Goal: Transaction & Acquisition: Book appointment/travel/reservation

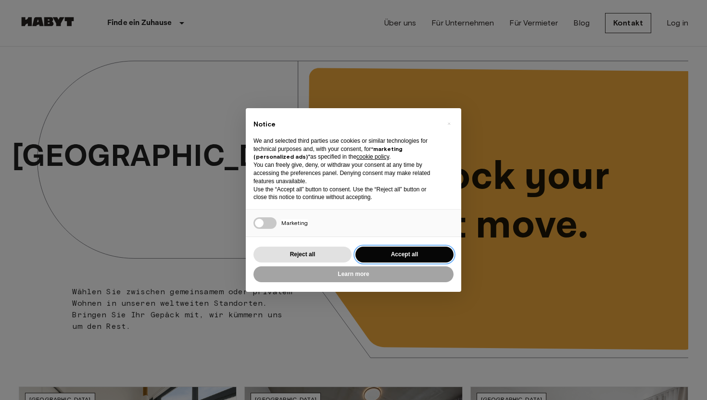
click at [387, 252] on button "Accept all" at bounding box center [404, 255] width 98 height 16
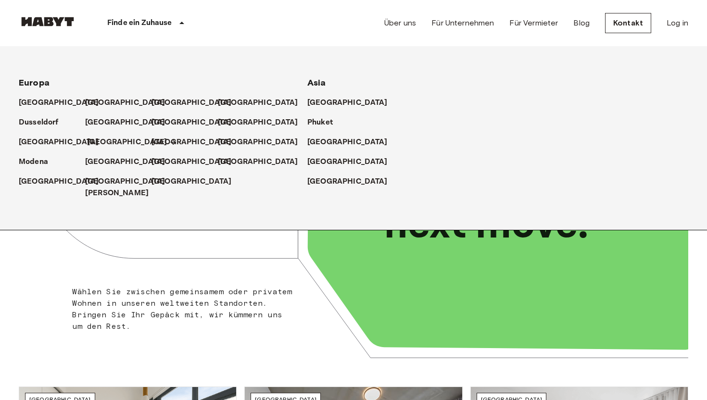
click at [102, 139] on p "[GEOGRAPHIC_DATA]" at bounding box center [127, 143] width 80 height 12
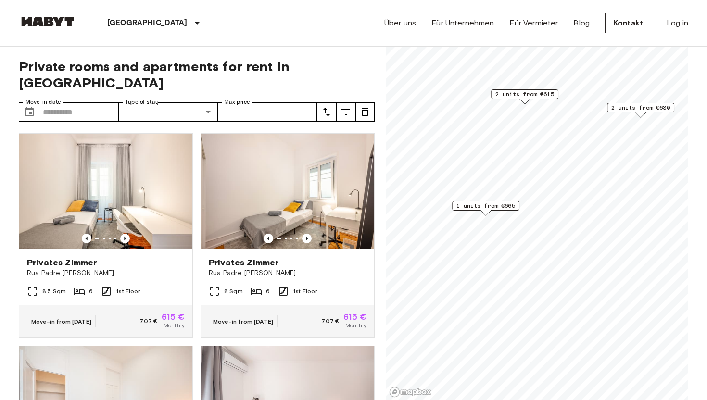
click at [500, 204] on span "1 units from €665" at bounding box center [485, 205] width 59 height 9
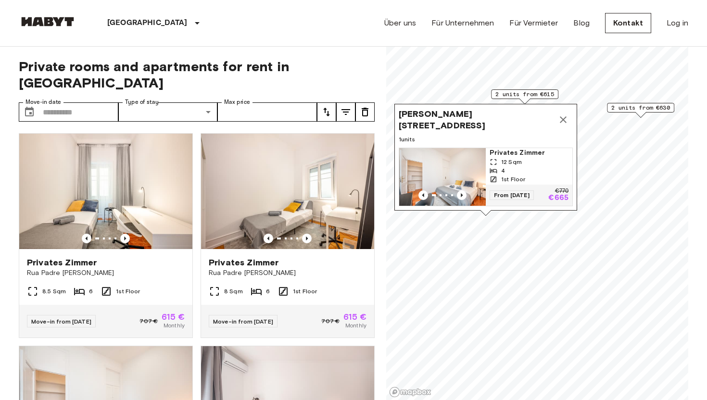
click at [514, 153] on span "Privates Zimmer" at bounding box center [528, 153] width 79 height 10
click at [341, 106] on icon "tune" at bounding box center [346, 112] width 12 height 12
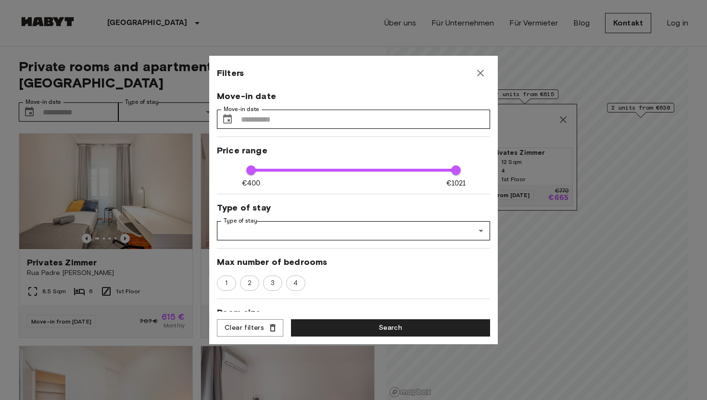
click at [484, 71] on icon "button" at bounding box center [480, 73] width 12 height 12
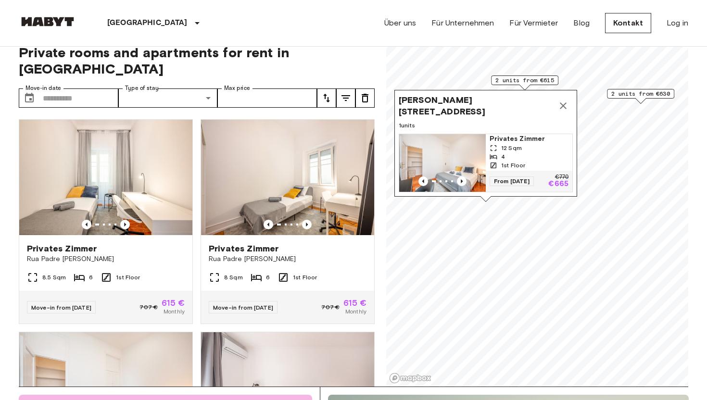
scroll to position [8, 0]
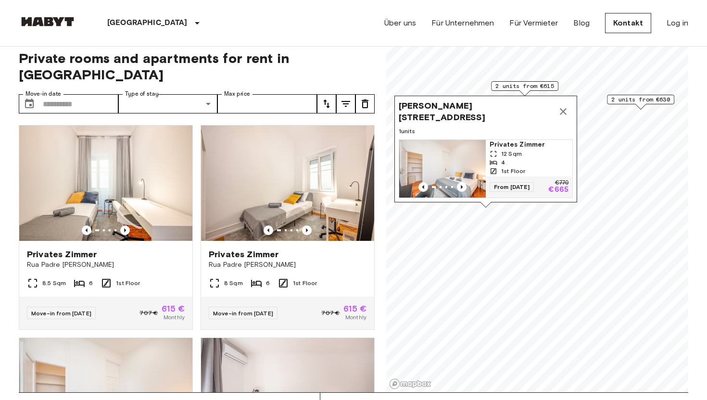
click at [566, 114] on icon "Map marker" at bounding box center [563, 112] width 12 height 12
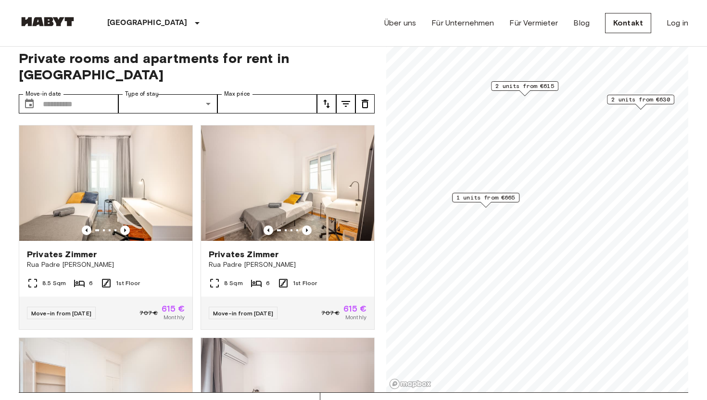
click at [635, 100] on span "2 units from €630" at bounding box center [640, 99] width 59 height 9
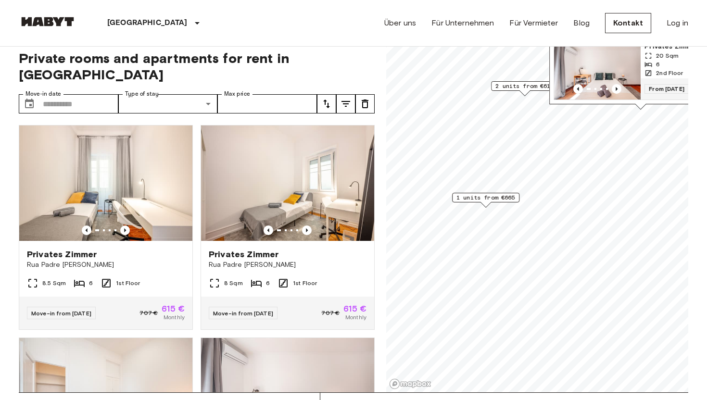
scroll to position [0, 0]
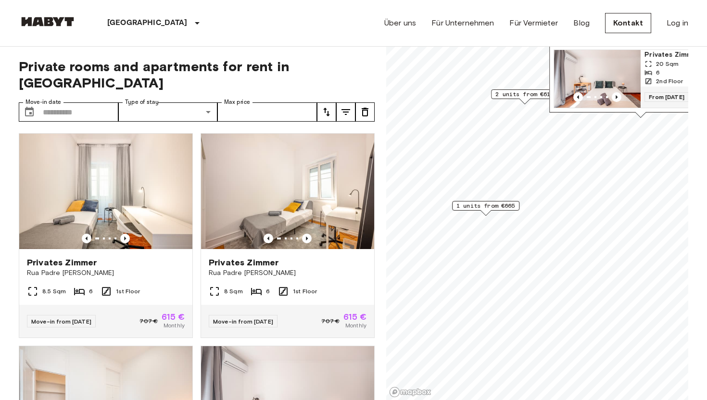
click at [662, 52] on span "Privates Zimmer" at bounding box center [683, 55] width 79 height 10
click at [508, 94] on span "2 units from €615" at bounding box center [524, 94] width 59 height 9
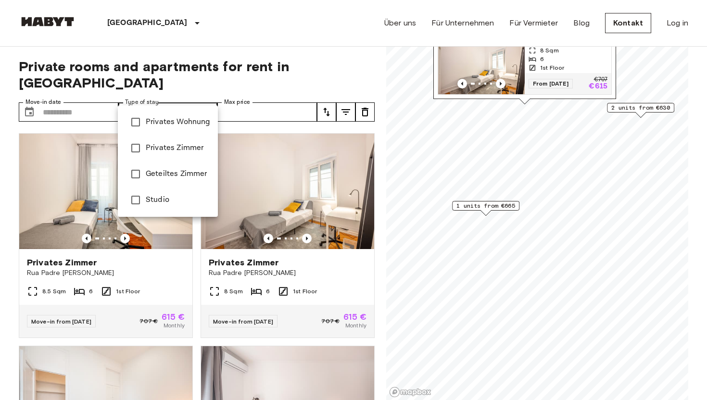
click at [176, 129] on li "Privates Wohnung" at bounding box center [168, 122] width 100 height 26
type input "**********"
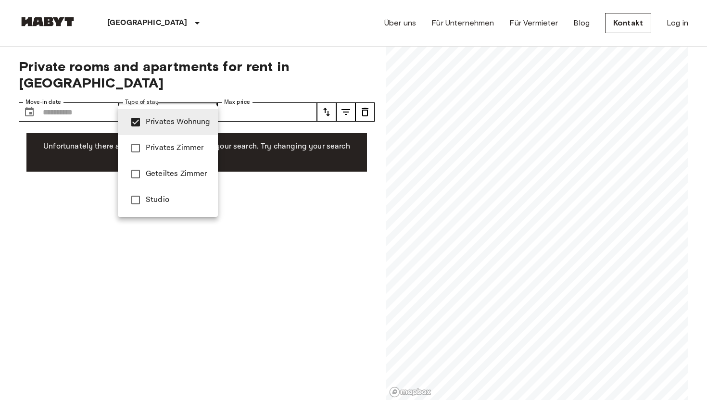
click at [176, 129] on li "Privates Wohnung" at bounding box center [168, 122] width 100 height 26
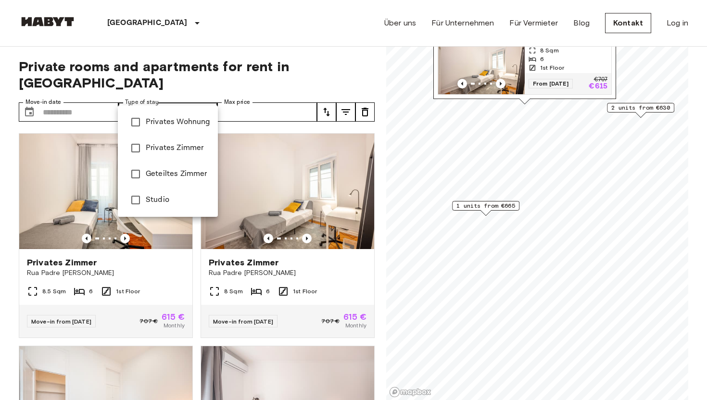
click at [160, 195] on span "Studio" at bounding box center [178, 200] width 64 height 12
type input "******"
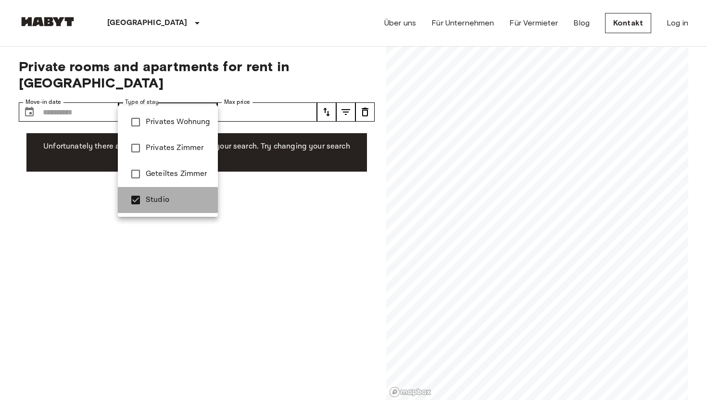
click at [160, 195] on span "Studio" at bounding box center [178, 200] width 64 height 12
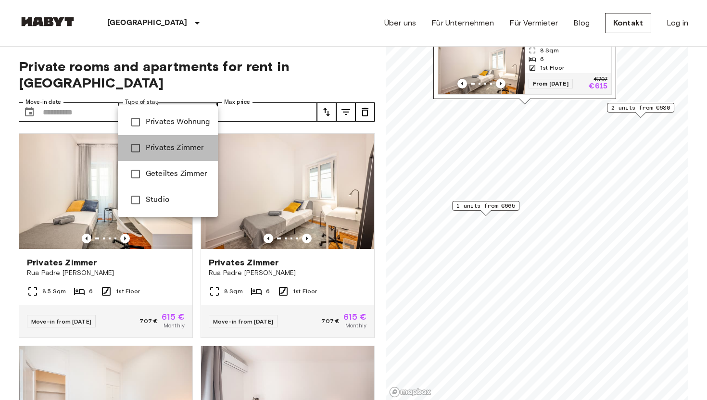
click at [162, 153] on span "Privates Zimmer" at bounding box center [178, 148] width 64 height 12
type input "**********"
click at [162, 153] on span "Privates Zimmer" at bounding box center [178, 148] width 64 height 12
click at [207, 101] on div at bounding box center [353, 200] width 707 height 400
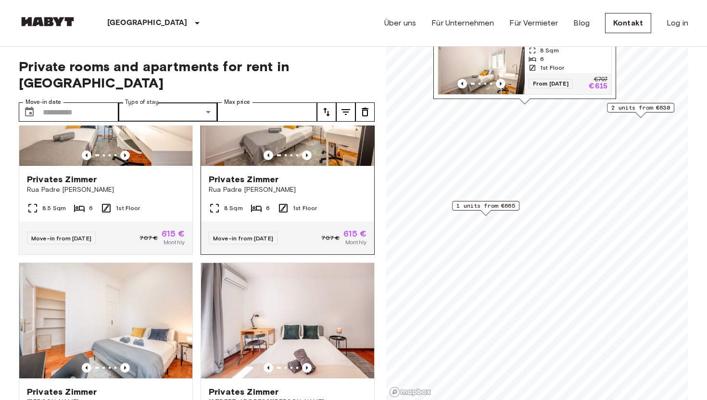
scroll to position [96, 0]
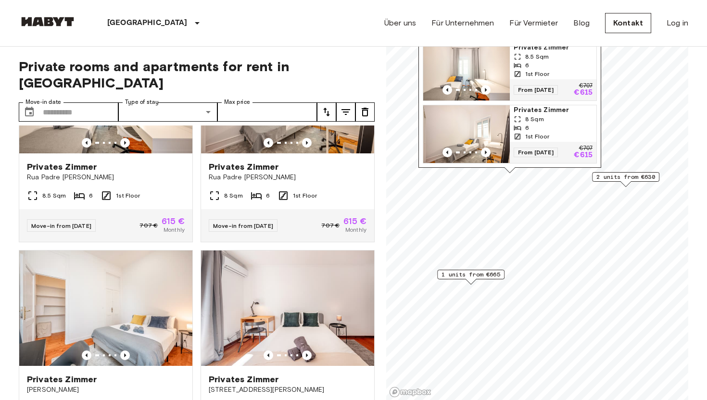
click at [491, 280] on div "1 units from €665" at bounding box center [470, 277] width 67 height 15
click at [490, 273] on span "1 units from €665" at bounding box center [470, 274] width 59 height 9
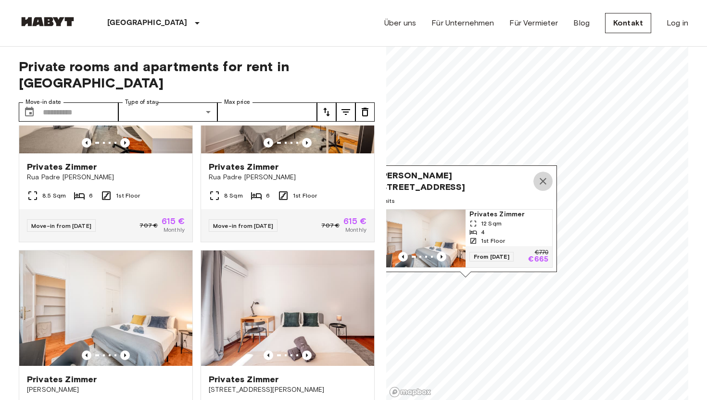
click at [548, 182] on button "Map marker" at bounding box center [542, 181] width 19 height 19
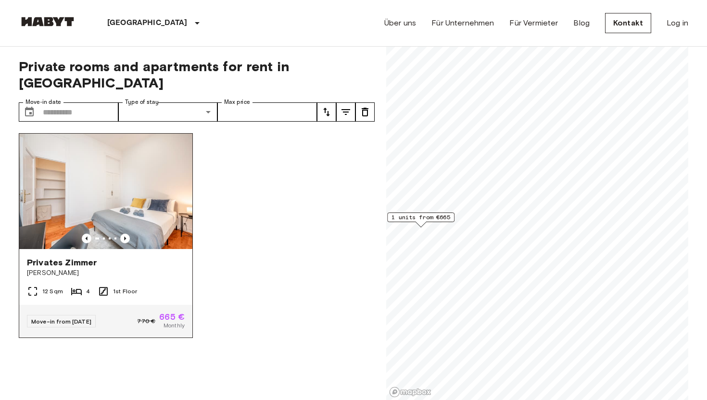
click at [136, 201] on img at bounding box center [105, 191] width 173 height 115
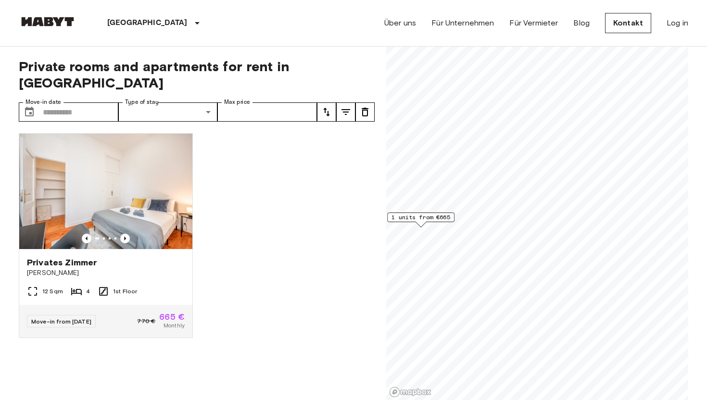
click at [60, 106] on div "Private rooms and apartments for rent in Lisbon Move-in date ​ Move-in date Typ…" at bounding box center [197, 224] width 356 height 354
click at [60, 102] on input "Move-in date" at bounding box center [80, 111] width 75 height 19
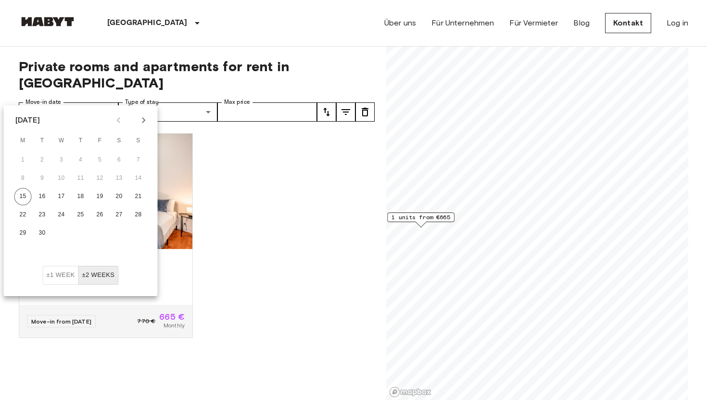
click at [145, 121] on icon "Next month" at bounding box center [144, 120] width 12 height 12
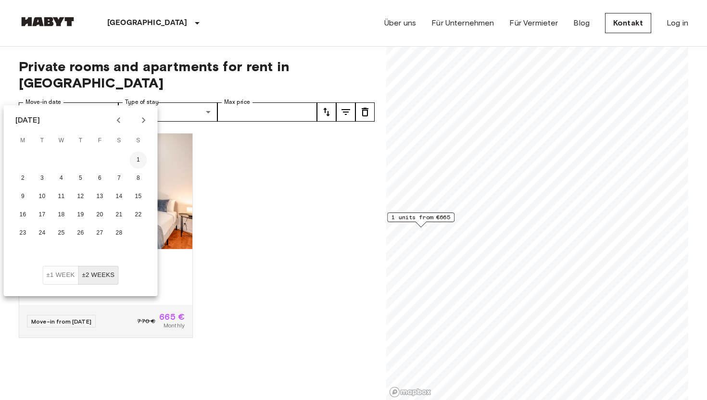
click at [139, 161] on button "1" at bounding box center [138, 159] width 17 height 17
type input "**********"
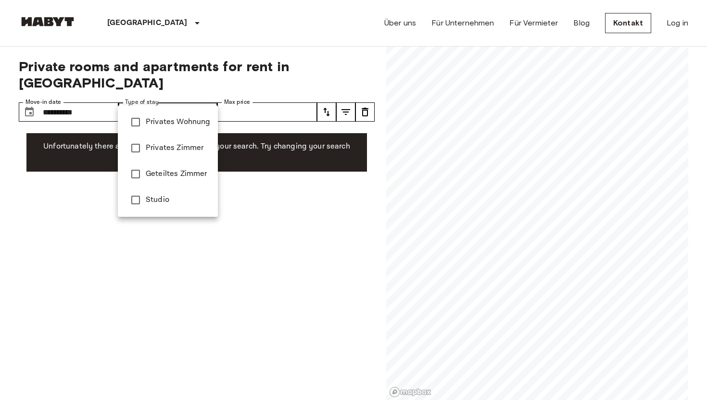
click at [149, 117] on span "Privates Wohnung" at bounding box center [178, 122] width 64 height 12
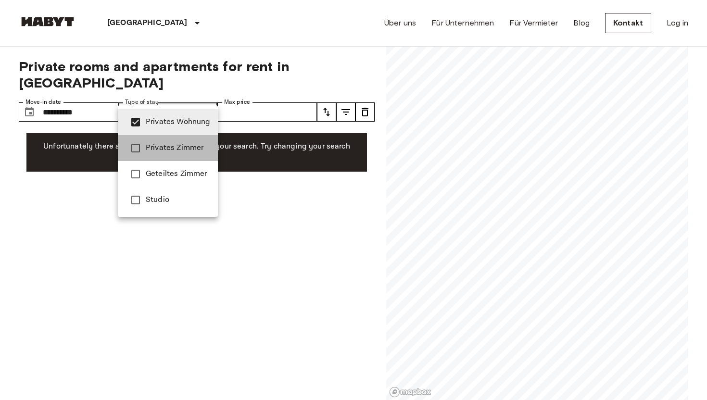
click at [148, 138] on li "Privates Zimmer" at bounding box center [168, 148] width 100 height 26
click at [148, 196] on span "Studio" at bounding box center [178, 200] width 64 height 12
type input "**********"
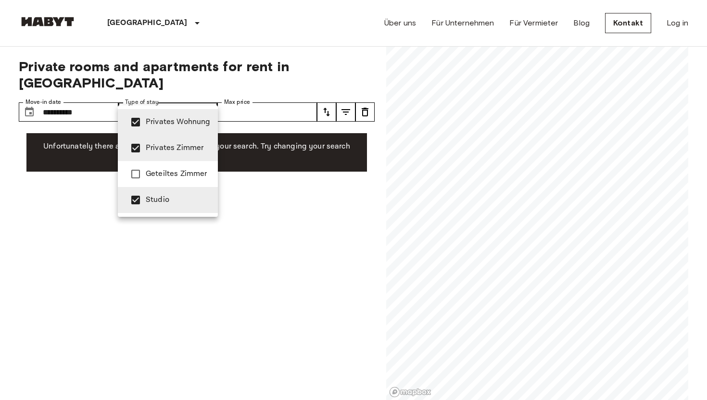
click at [254, 220] on div at bounding box center [353, 200] width 707 height 400
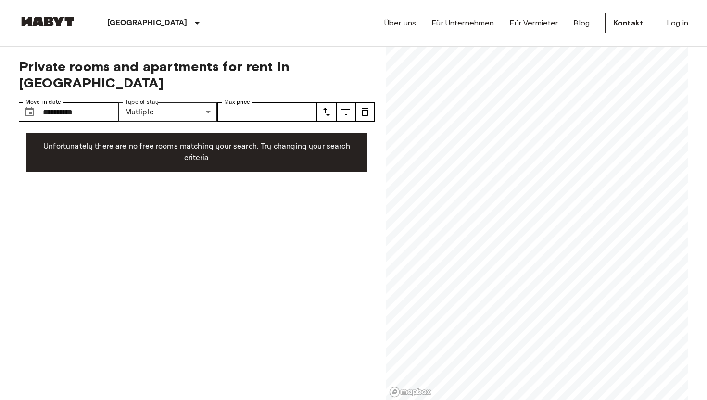
click at [324, 141] on p "Unfortunately there are no free rooms matching your search. Try changing your s…" at bounding box center [196, 152] width 325 height 23
click at [351, 106] on icon "tune" at bounding box center [346, 112] width 12 height 12
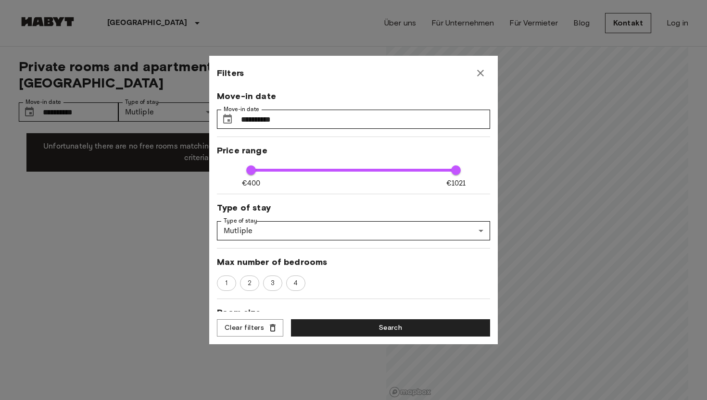
click at [485, 74] on icon "button" at bounding box center [480, 73] width 12 height 12
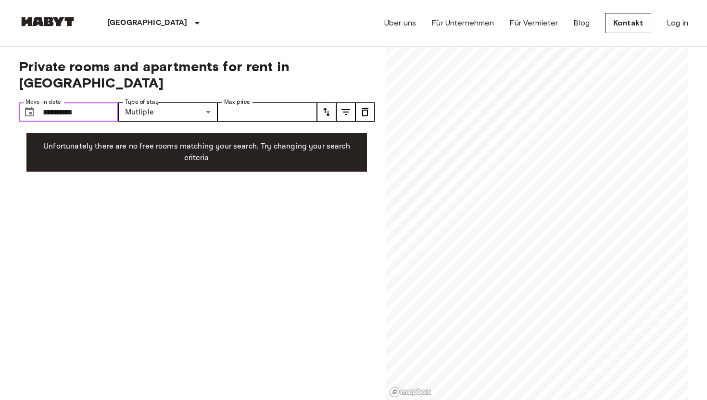
click at [75, 102] on input "**********" at bounding box center [80, 111] width 75 height 19
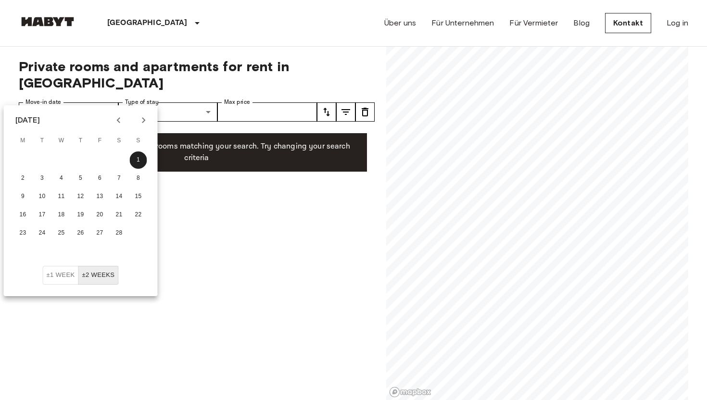
click at [119, 121] on icon "Previous month" at bounding box center [119, 120] width 12 height 12
click at [80, 165] on button "1" at bounding box center [80, 159] width 17 height 17
type input "**********"
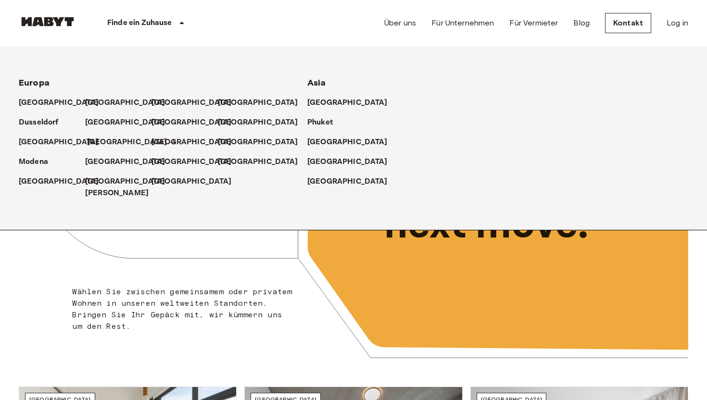
click at [98, 145] on p "[GEOGRAPHIC_DATA]" at bounding box center [127, 143] width 80 height 12
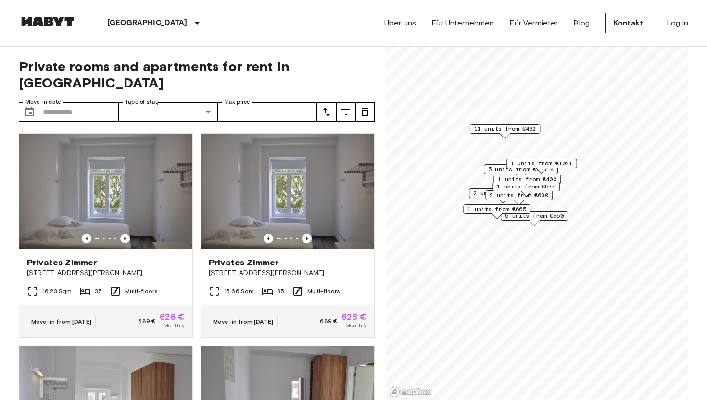
click at [204, 26] on div "Lissabon Europa Amsterdam Berlin Brüssel Köln Dusseldorf Frankfurt Graz Hamburg…" at bounding box center [353, 23] width 669 height 46
click at [509, 205] on div "2 units from €630" at bounding box center [518, 197] width 67 height 15
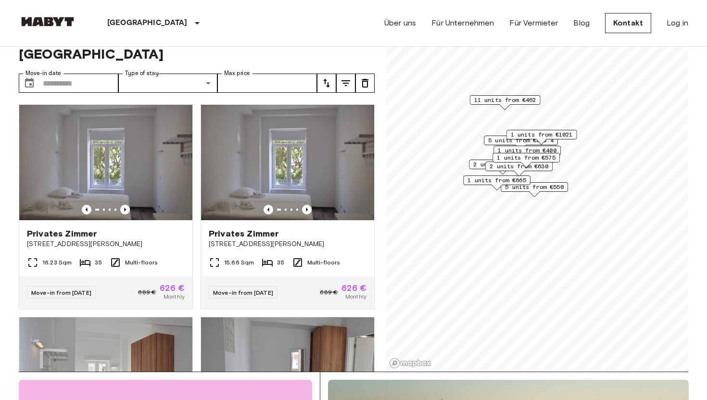
scroll to position [27, 0]
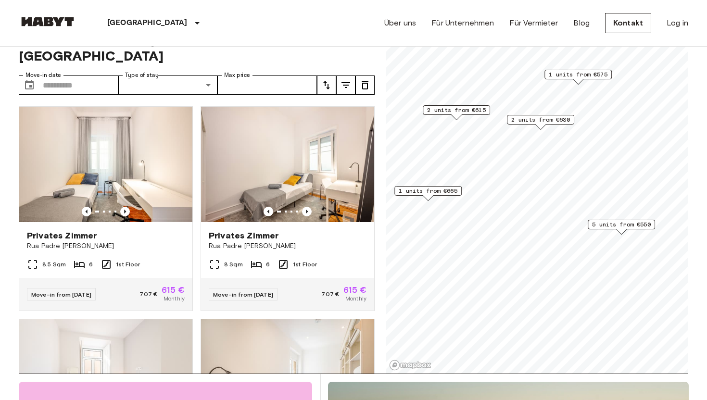
click at [573, 75] on span "1 units from €575" at bounding box center [577, 74] width 59 height 9
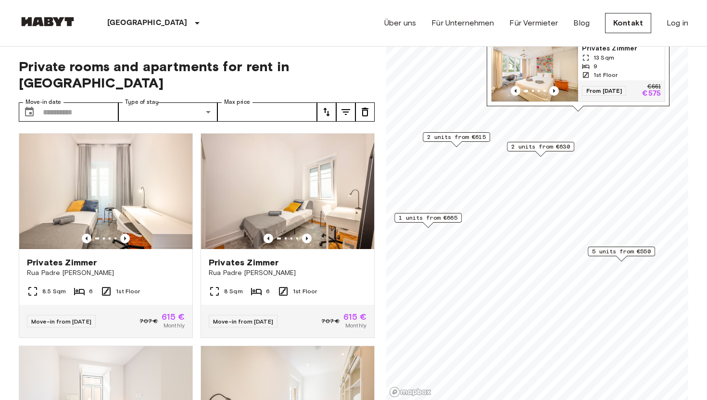
click at [602, 50] on span "Privates Zimmer" at bounding box center [621, 49] width 79 height 10
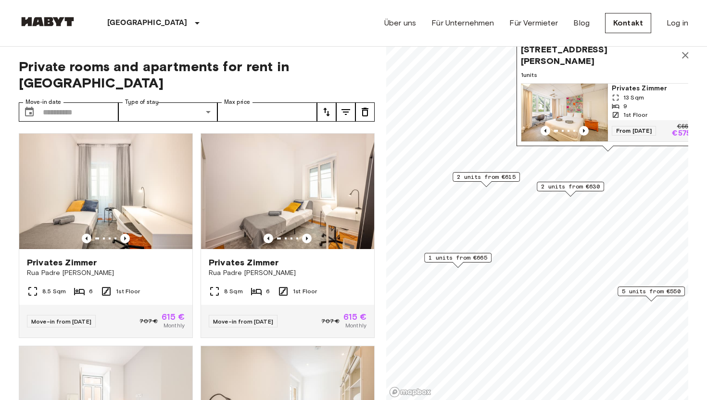
click at [486, 182] on div "Map marker" at bounding box center [486, 183] width 11 height 5
click at [485, 177] on span "2 units from €615" at bounding box center [486, 177] width 59 height 9
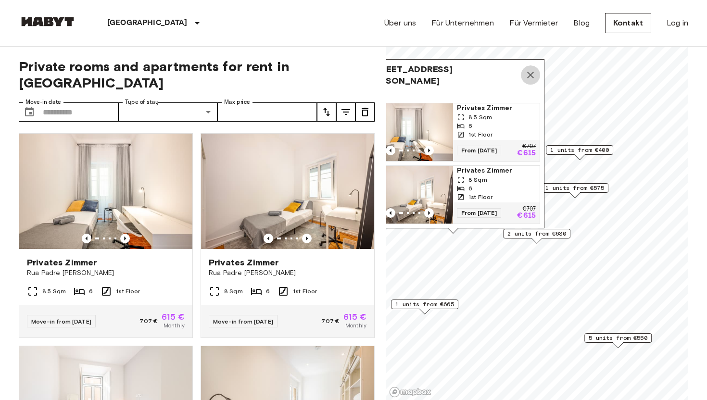
click at [529, 74] on icon "Map marker" at bounding box center [530, 75] width 7 height 7
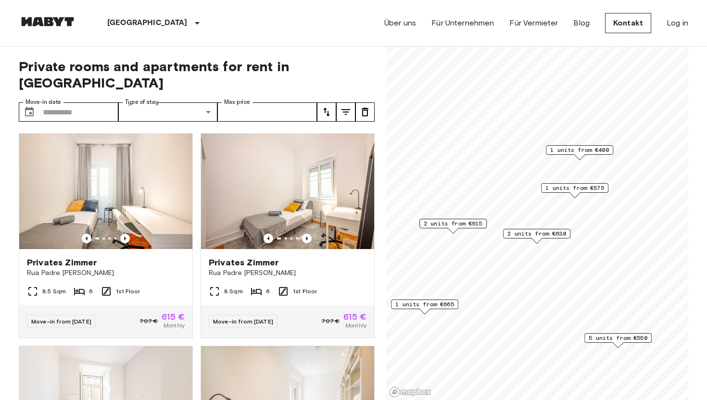
click at [578, 150] on span "1 units from €400" at bounding box center [579, 150] width 59 height 9
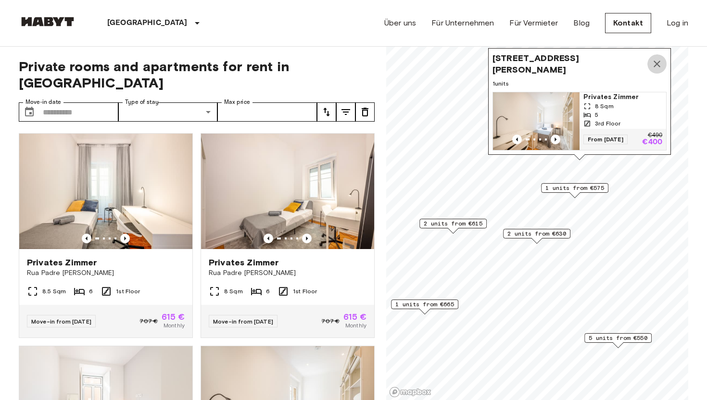
click at [658, 68] on icon "Map marker" at bounding box center [657, 64] width 12 height 12
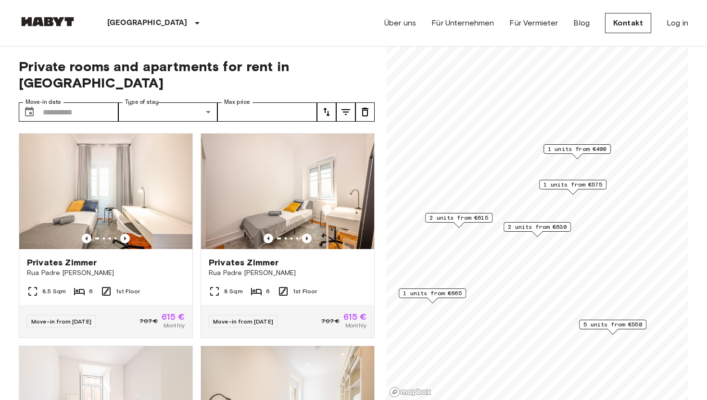
scroll to position [20, 0]
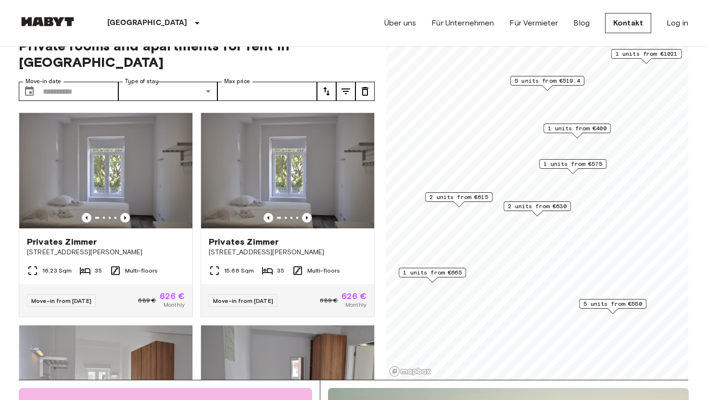
scroll to position [20, 0]
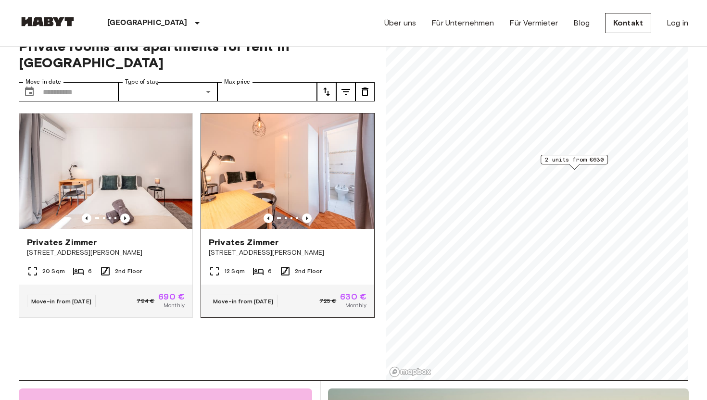
click at [274, 236] on span "Privates Zimmer" at bounding box center [244, 242] width 70 height 12
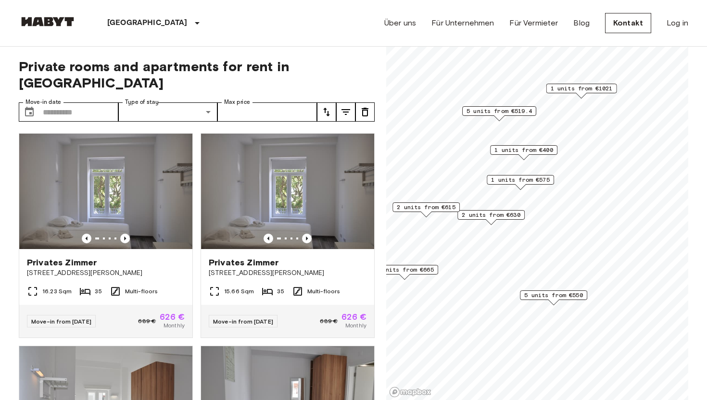
click at [497, 112] on span "5 units from €519.4" at bounding box center [498, 111] width 65 height 9
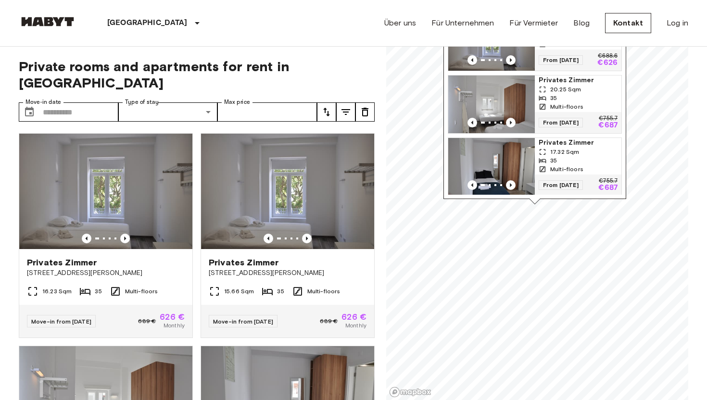
scroll to position [116, 0]
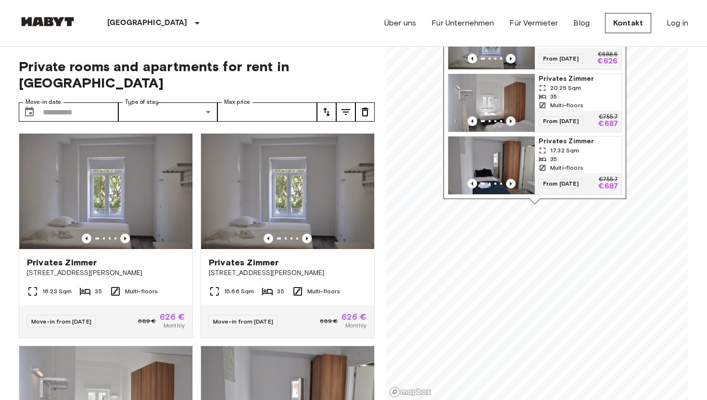
click at [511, 118] on icon "Previous image" at bounding box center [511, 121] width 10 height 10
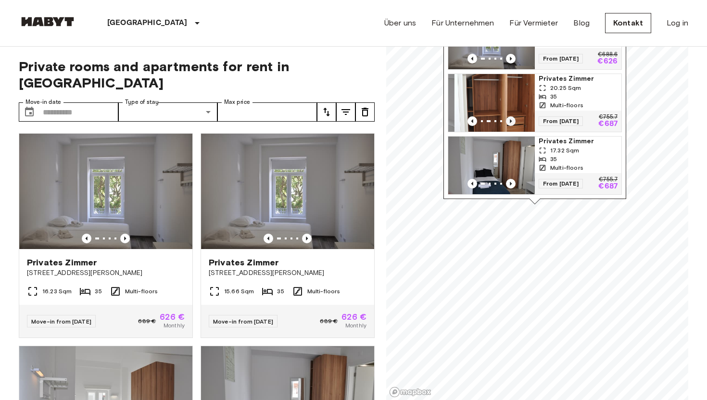
click at [511, 118] on icon "Previous image" at bounding box center [511, 121] width 10 height 10
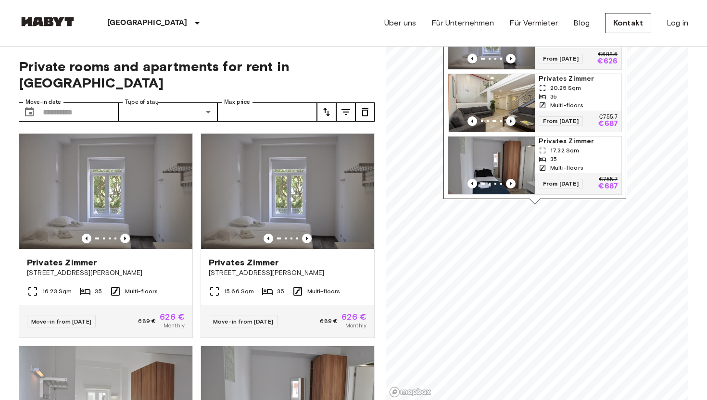
click at [511, 118] on icon "Previous image" at bounding box center [511, 121] width 10 height 10
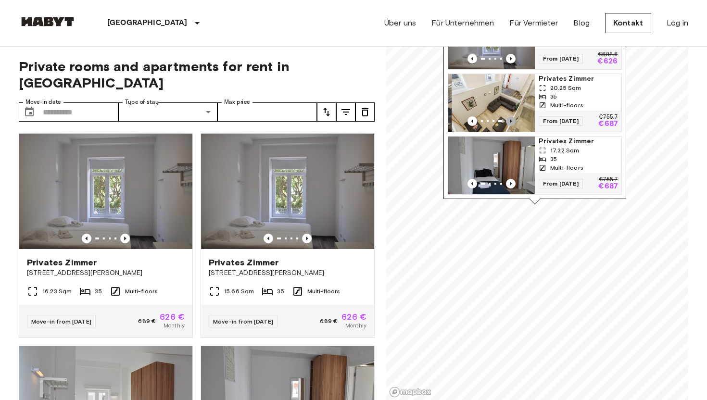
click at [511, 118] on icon "Previous image" at bounding box center [511, 121] width 10 height 10
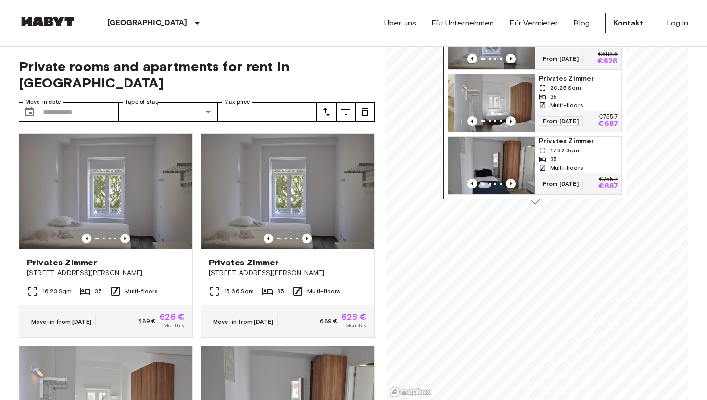
click at [511, 118] on icon "Previous image" at bounding box center [511, 121] width 10 height 10
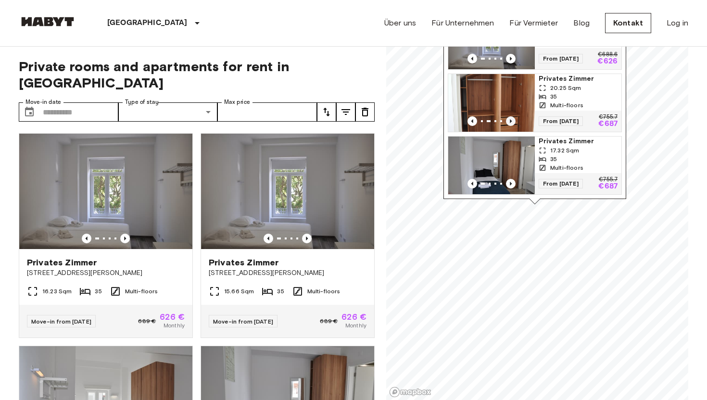
click at [511, 118] on icon "Previous image" at bounding box center [511, 121] width 10 height 10
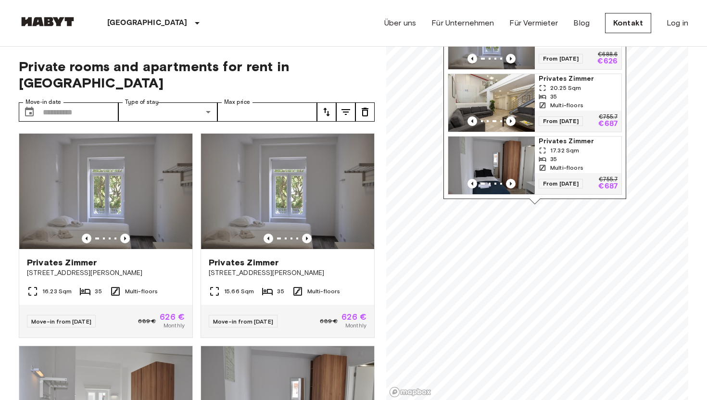
click at [553, 84] on span "20.25 Sqm" at bounding box center [565, 88] width 31 height 9
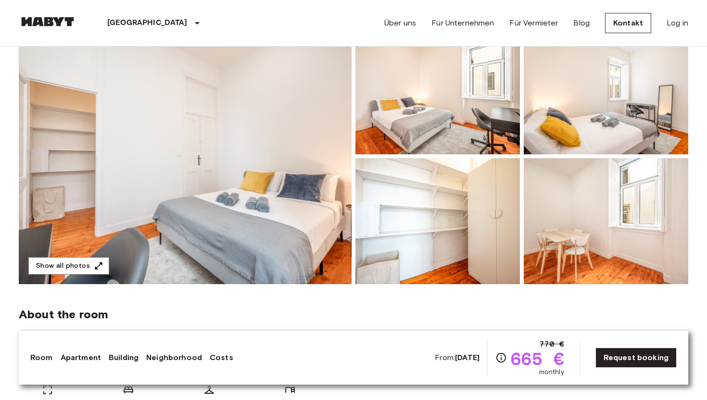
scroll to position [103, 0]
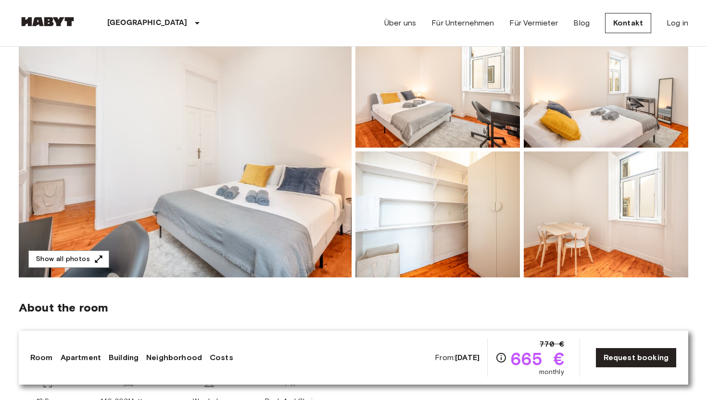
click at [279, 231] on img at bounding box center [185, 150] width 333 height 256
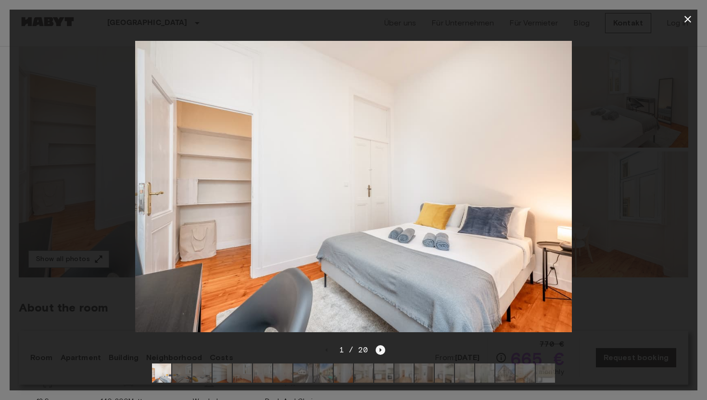
click at [375, 353] on icon "Next image" at bounding box center [380, 350] width 10 height 10
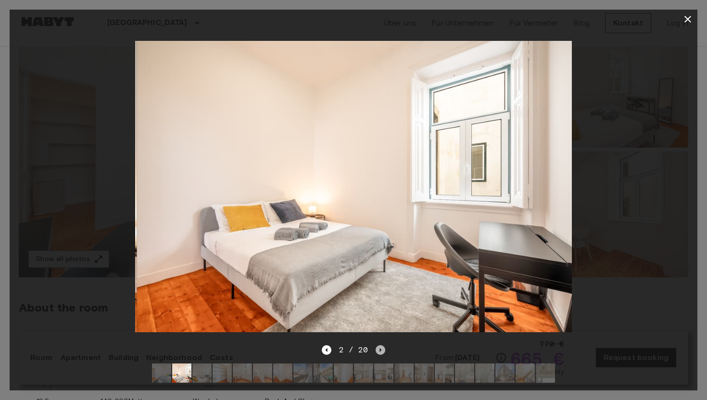
click at [375, 353] on icon "Next image" at bounding box center [380, 350] width 10 height 10
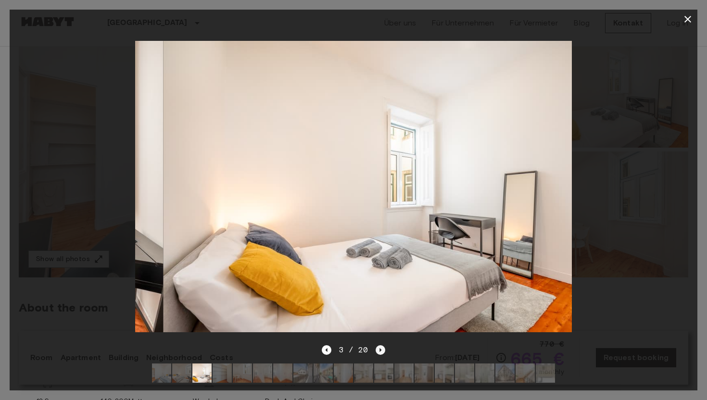
click at [375, 353] on icon "Next image" at bounding box center [380, 350] width 10 height 10
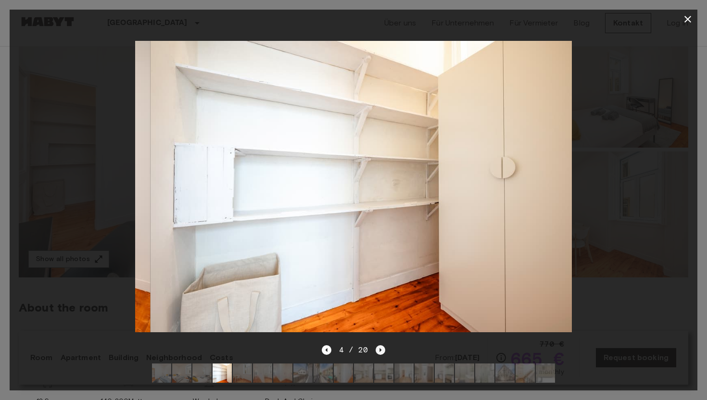
click at [375, 353] on icon "Next image" at bounding box center [380, 350] width 10 height 10
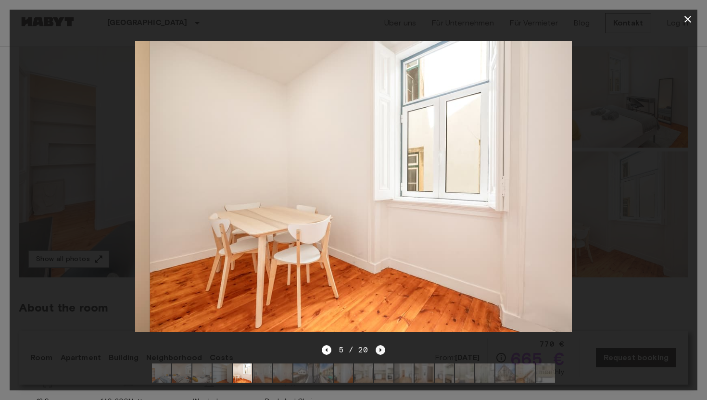
click at [375, 353] on icon "Next image" at bounding box center [380, 350] width 10 height 10
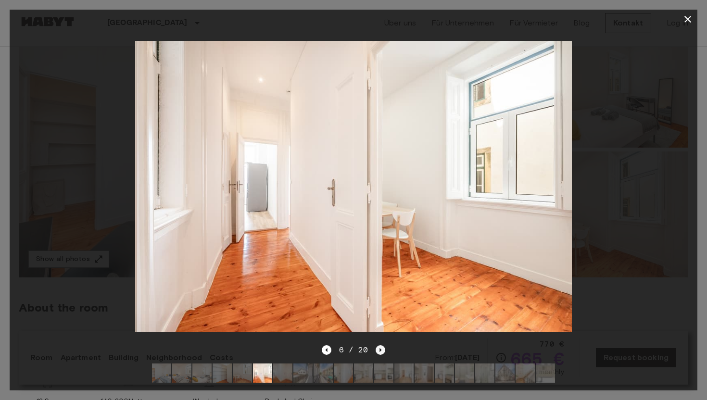
click at [375, 353] on icon "Next image" at bounding box center [380, 350] width 10 height 10
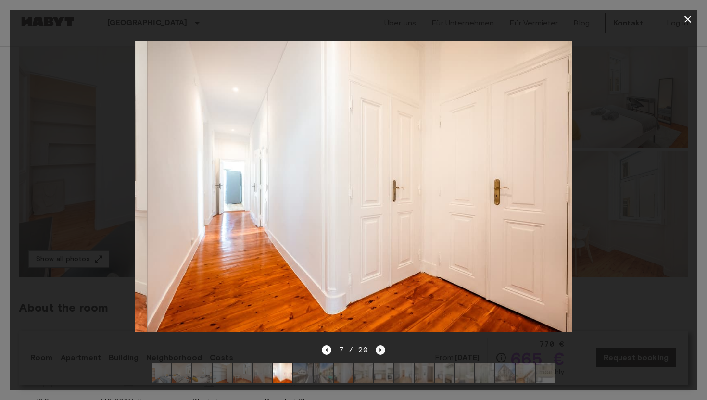
click at [375, 353] on icon "Next image" at bounding box center [380, 350] width 10 height 10
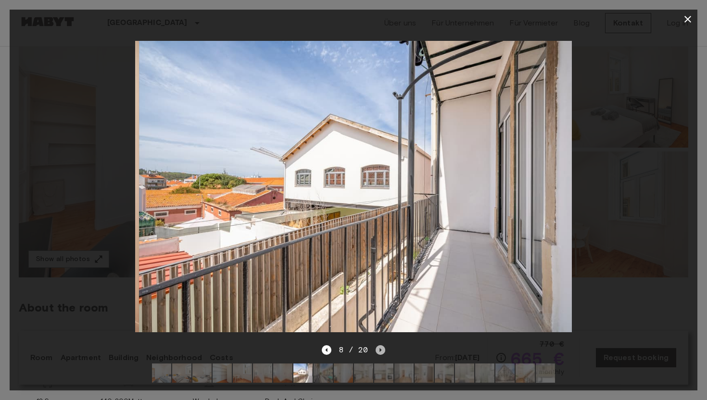
click at [375, 353] on icon "Next image" at bounding box center [380, 350] width 10 height 10
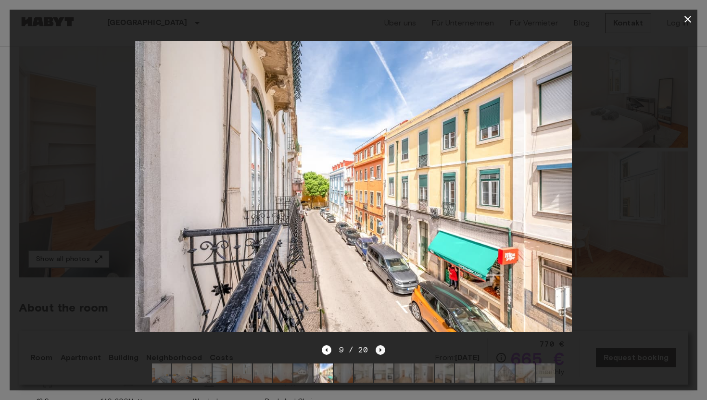
click at [375, 353] on icon "Next image" at bounding box center [380, 350] width 10 height 10
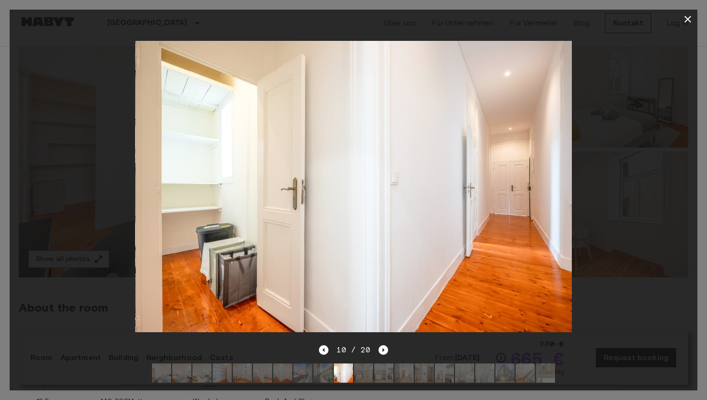
click at [375, 353] on div "10 / 20" at bounding box center [353, 350] width 69 height 12
click at [384, 352] on icon "Next image" at bounding box center [383, 350] width 10 height 10
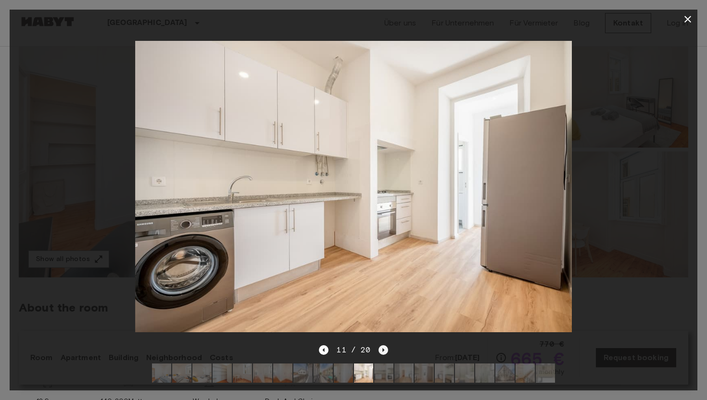
click at [384, 352] on icon "Next image" at bounding box center [383, 350] width 10 height 10
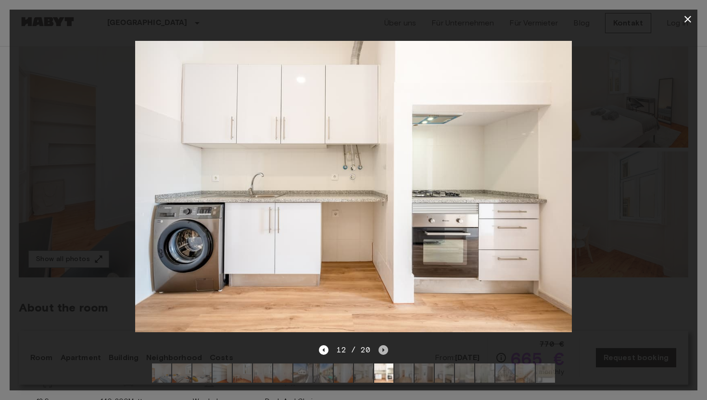
click at [384, 352] on icon "Next image" at bounding box center [383, 350] width 10 height 10
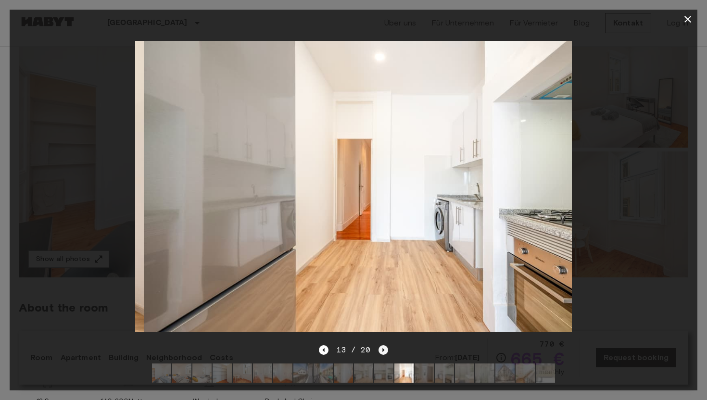
click at [384, 352] on icon "Next image" at bounding box center [383, 350] width 10 height 10
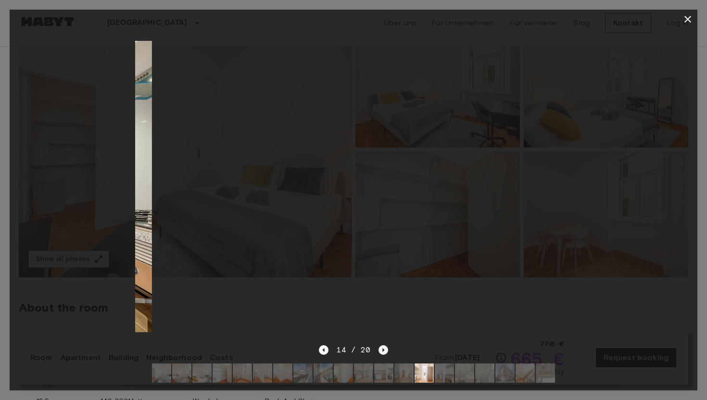
click at [384, 352] on icon "Next image" at bounding box center [383, 350] width 10 height 10
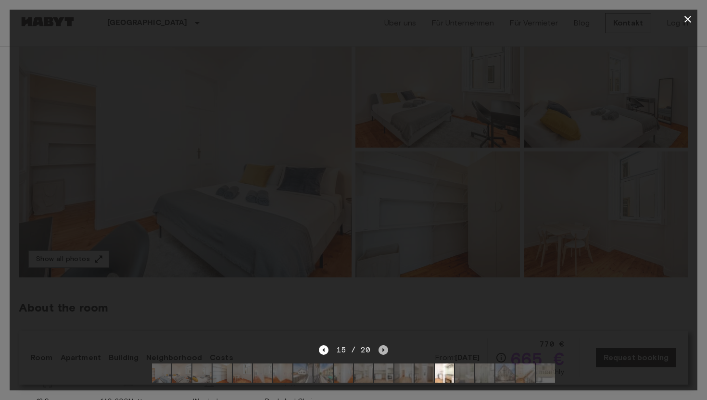
click at [384, 352] on icon "Next image" at bounding box center [383, 350] width 10 height 10
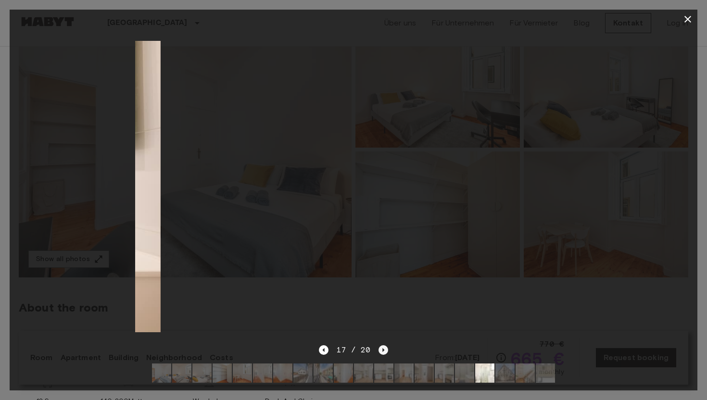
click at [384, 352] on icon "Next image" at bounding box center [383, 350] width 10 height 10
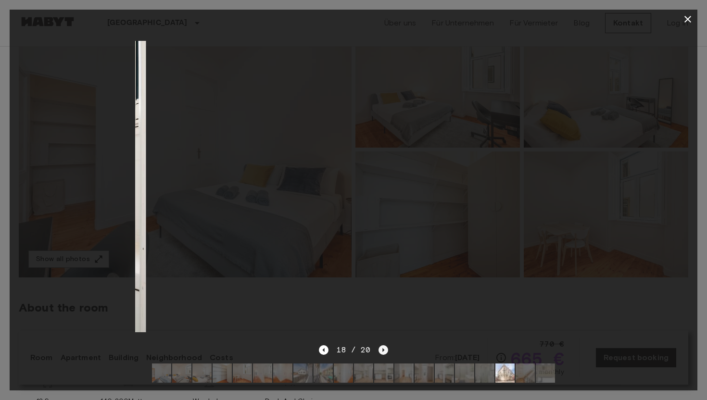
click at [384, 352] on icon "Next image" at bounding box center [383, 350] width 10 height 10
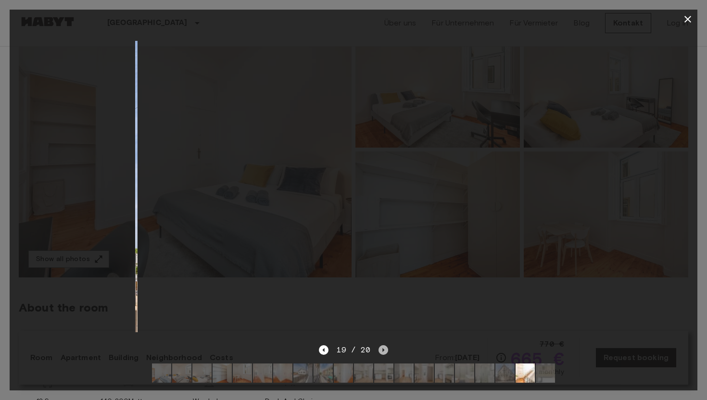
click at [384, 352] on icon "Next image" at bounding box center [383, 350] width 10 height 10
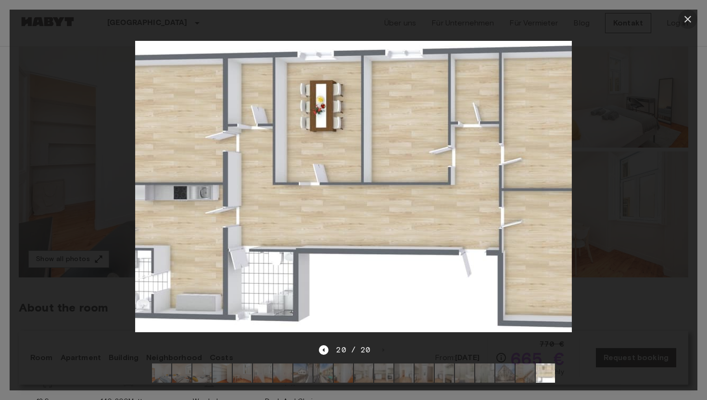
click at [684, 18] on icon "button" at bounding box center [688, 19] width 12 height 12
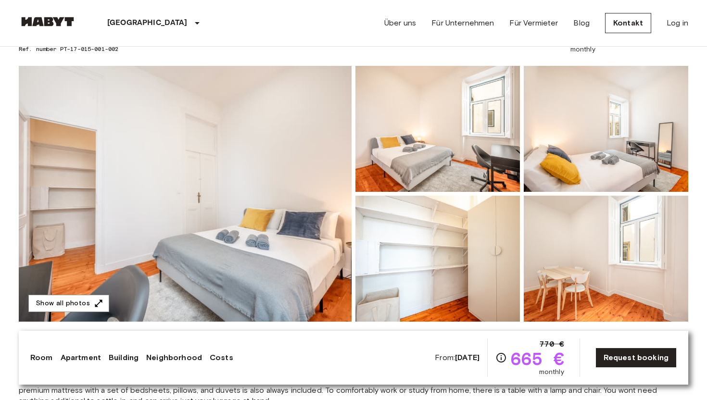
scroll to position [0, 0]
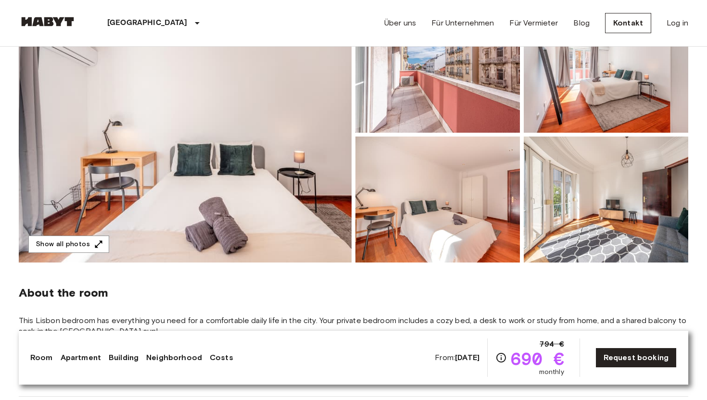
scroll to position [119, 0]
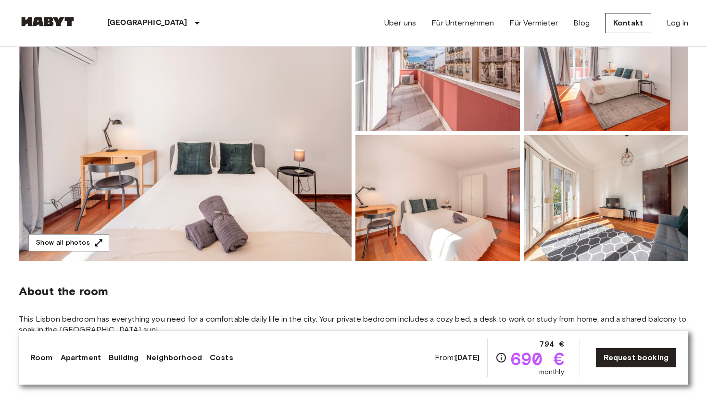
click at [188, 184] on img at bounding box center [185, 133] width 333 height 256
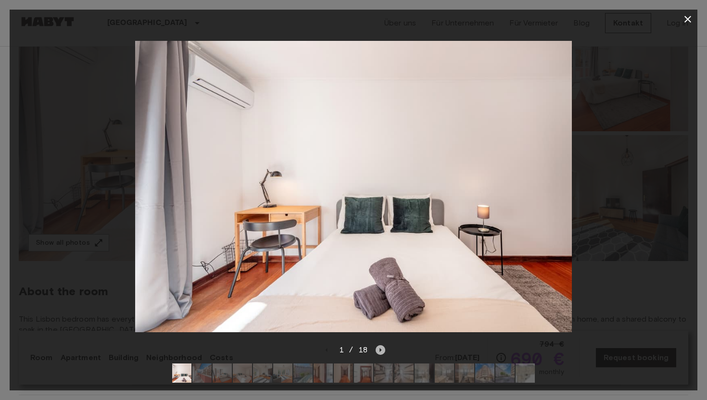
click at [383, 349] on icon "Next image" at bounding box center [380, 350] width 10 height 10
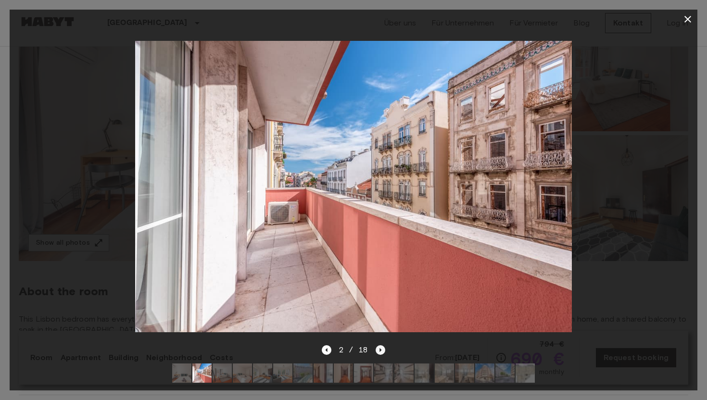
click at [383, 350] on icon "Next image" at bounding box center [380, 350] width 10 height 10
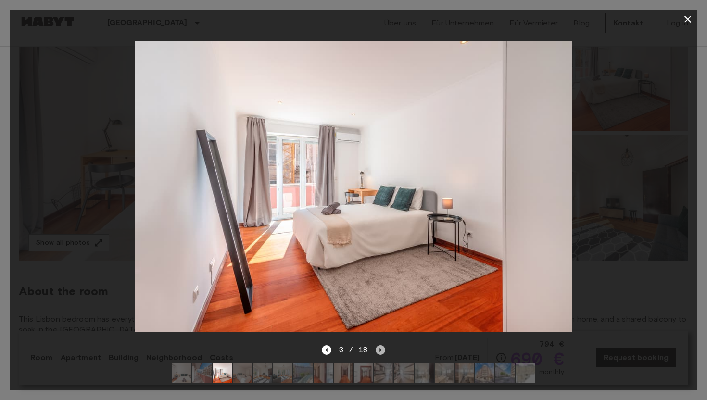
click at [383, 350] on icon "Next image" at bounding box center [380, 350] width 10 height 10
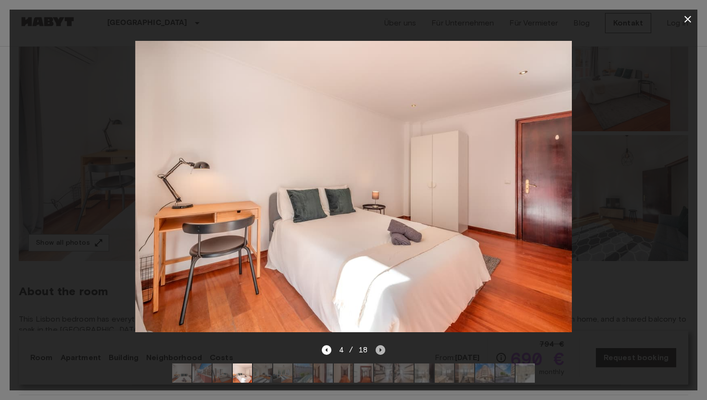
click at [383, 350] on icon "Next image" at bounding box center [380, 350] width 10 height 10
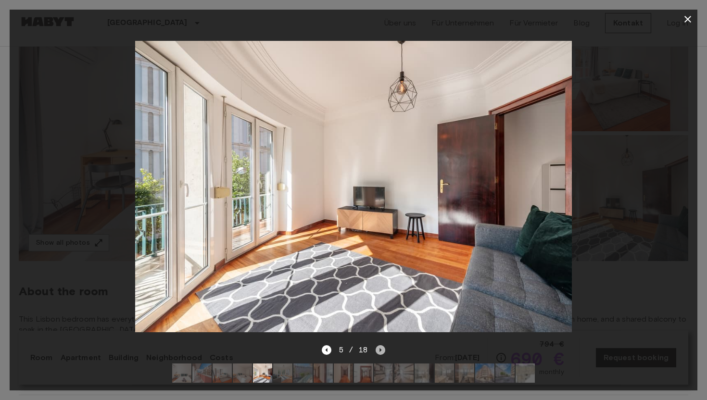
click at [383, 350] on icon "Next image" at bounding box center [380, 350] width 10 height 10
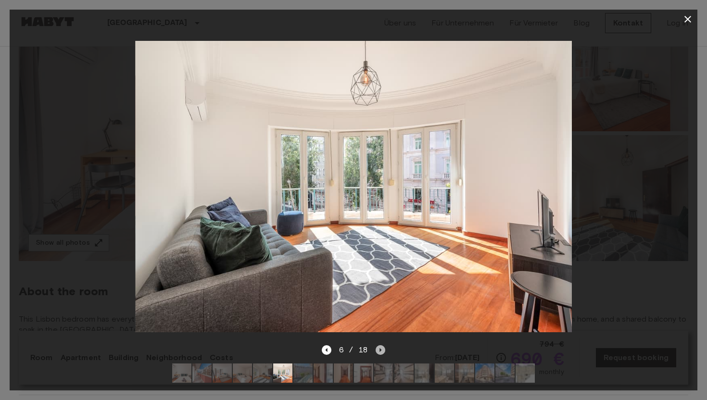
click at [383, 350] on icon "Next image" at bounding box center [380, 350] width 10 height 10
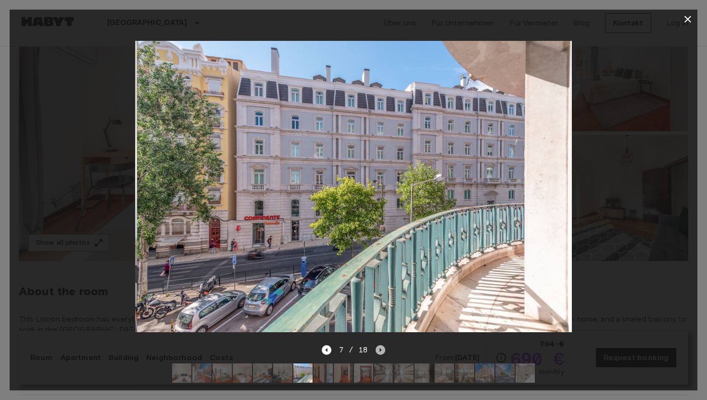
click at [383, 350] on icon "Next image" at bounding box center [380, 350] width 10 height 10
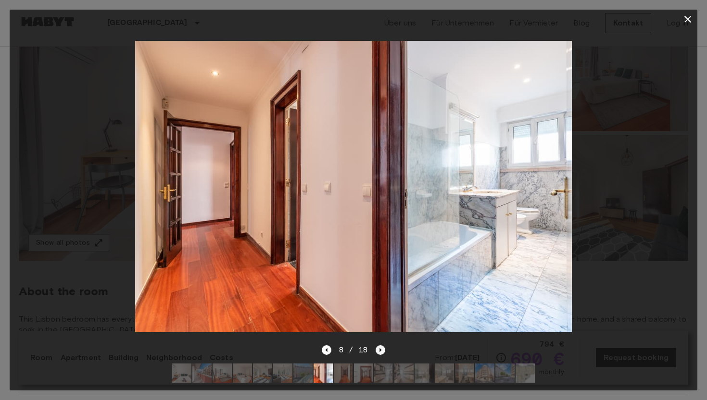
click at [383, 350] on icon "Next image" at bounding box center [380, 350] width 10 height 10
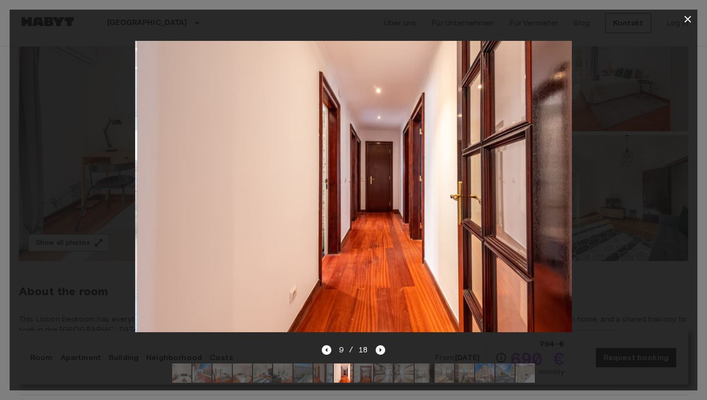
click at [383, 350] on icon "Next image" at bounding box center [380, 350] width 10 height 10
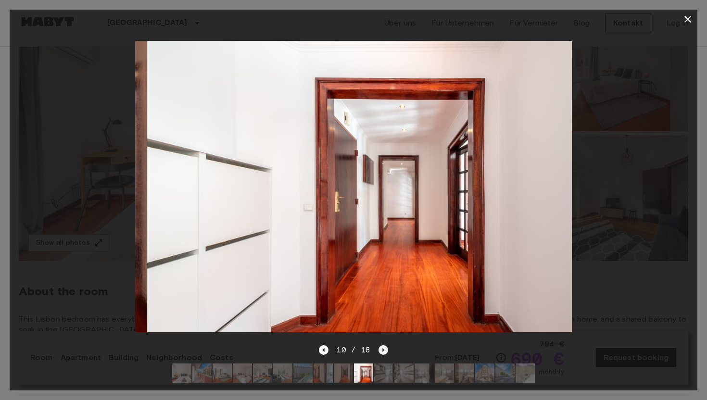
click at [383, 350] on icon "Next image" at bounding box center [383, 350] width 2 height 4
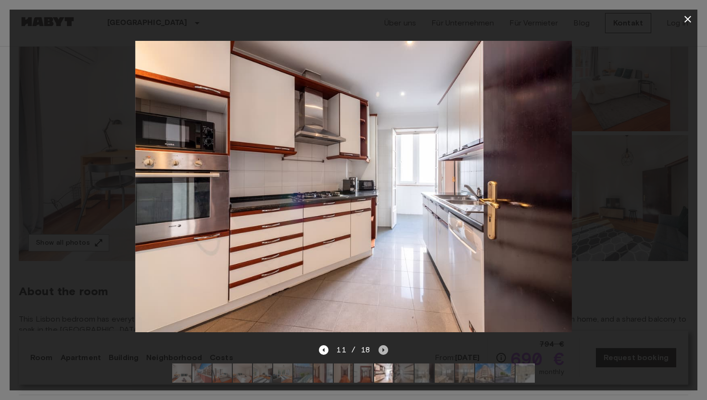
click at [383, 350] on icon "Next image" at bounding box center [383, 350] width 2 height 4
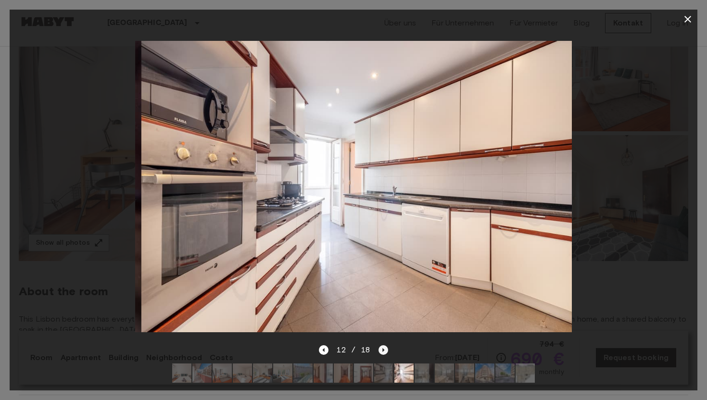
click at [383, 350] on icon "Next image" at bounding box center [383, 350] width 2 height 4
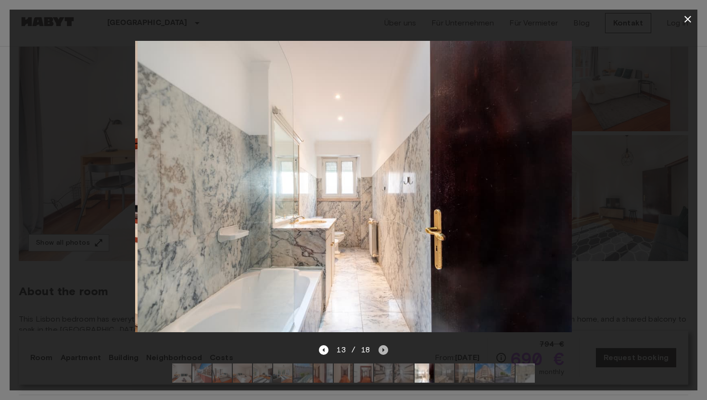
click at [383, 350] on icon "Next image" at bounding box center [383, 350] width 2 height 4
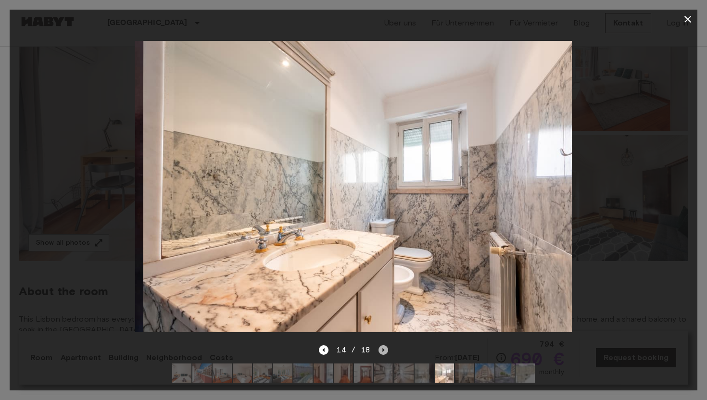
click at [383, 350] on icon "Next image" at bounding box center [383, 350] width 2 height 4
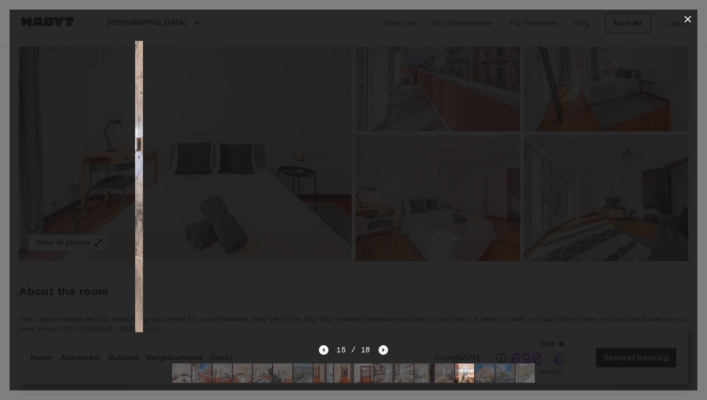
click at [383, 350] on icon "Next image" at bounding box center [383, 350] width 2 height 4
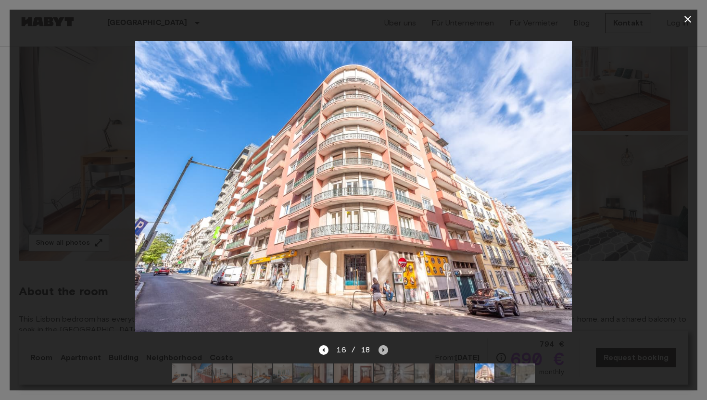
click at [383, 350] on icon "Next image" at bounding box center [383, 350] width 2 height 4
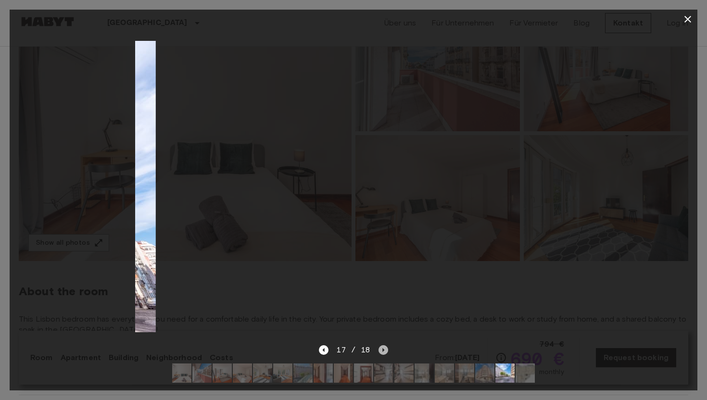
click at [383, 350] on icon "Next image" at bounding box center [383, 350] width 2 height 4
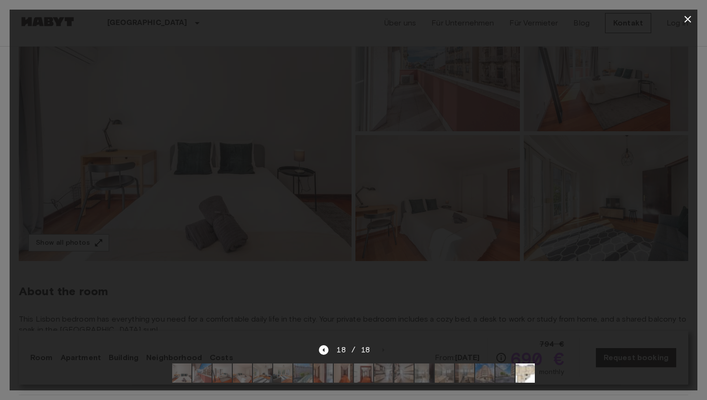
click at [383, 350] on div "18 / 18" at bounding box center [353, 350] width 69 height 12
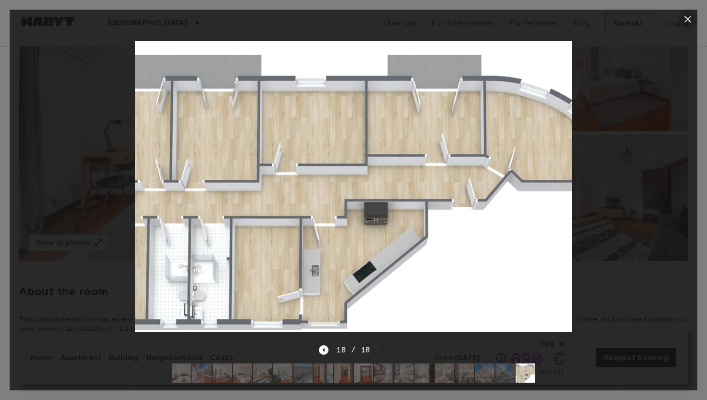
click at [686, 17] on icon "button" at bounding box center [688, 19] width 12 height 12
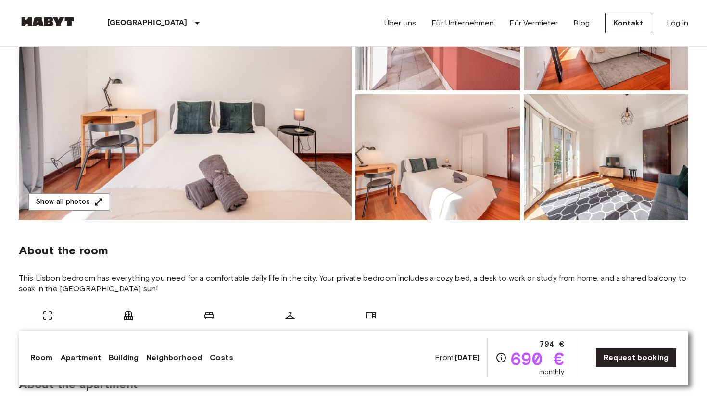
scroll to position [0, 0]
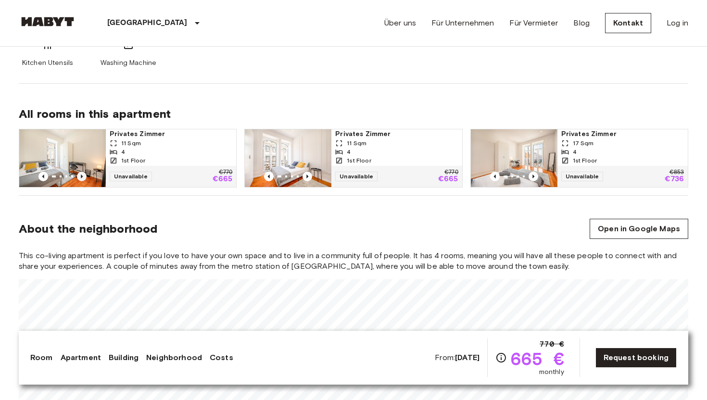
scroll to position [602, 0]
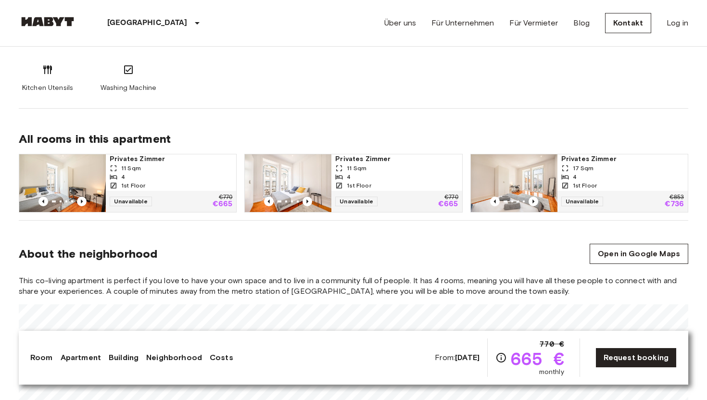
click at [588, 161] on span "Privates Zimmer" at bounding box center [622, 159] width 123 height 10
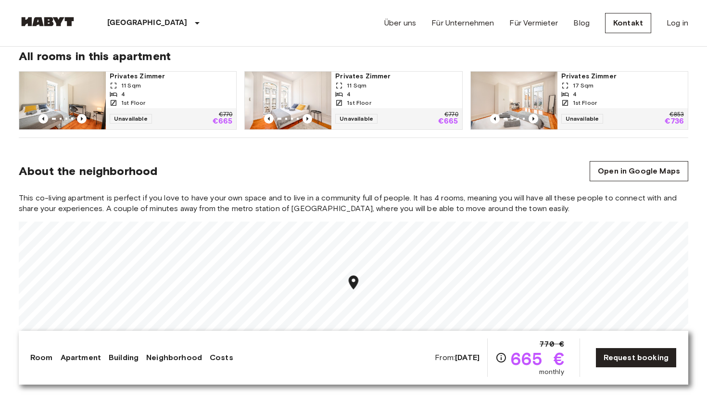
scroll to position [716, 0]
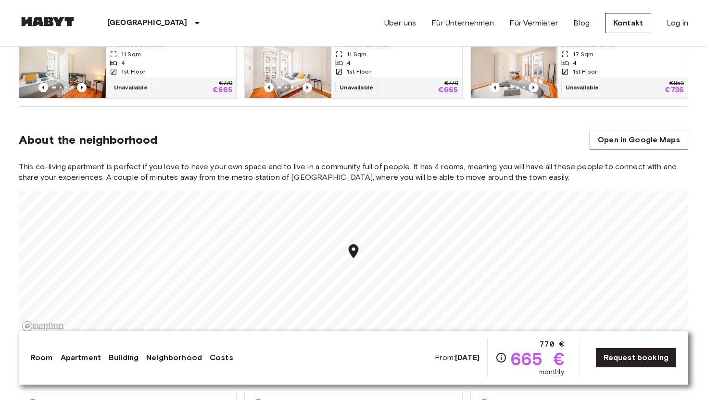
click at [80, 358] on link "Apartment" at bounding box center [81, 358] width 40 height 12
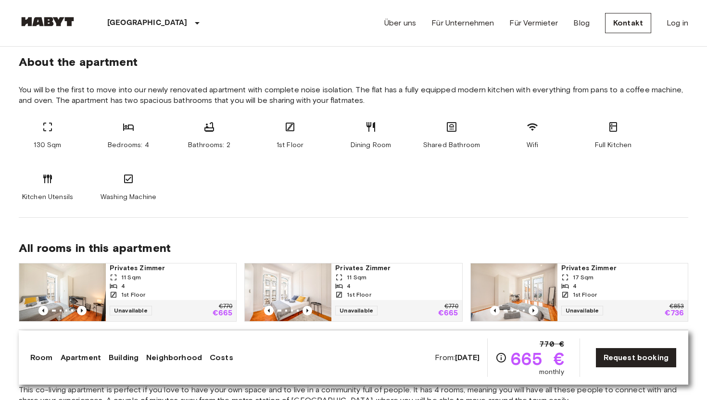
scroll to position [479, 0]
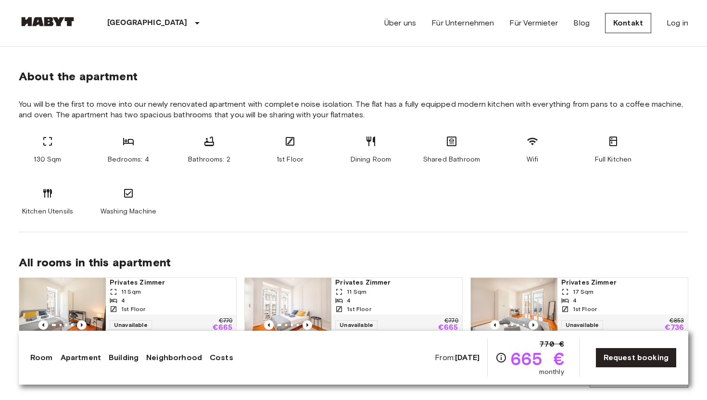
click at [124, 359] on link "Building" at bounding box center [124, 358] width 30 height 12
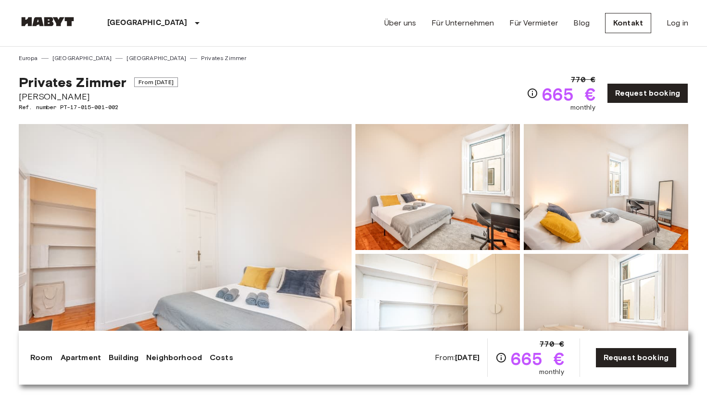
scroll to position [0, 0]
click at [169, 360] on link "Neighborhood" at bounding box center [174, 358] width 56 height 12
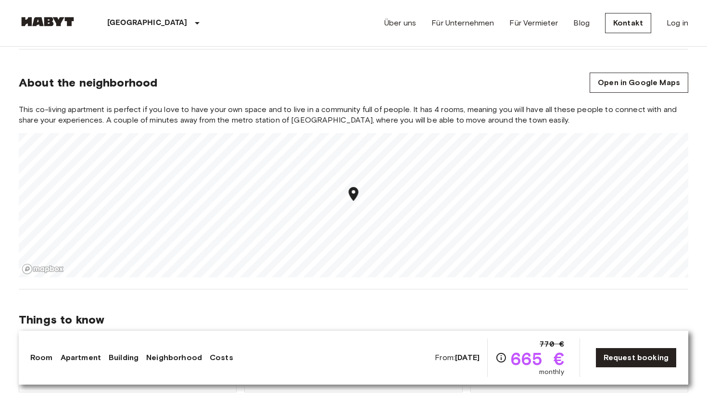
scroll to position [777, 0]
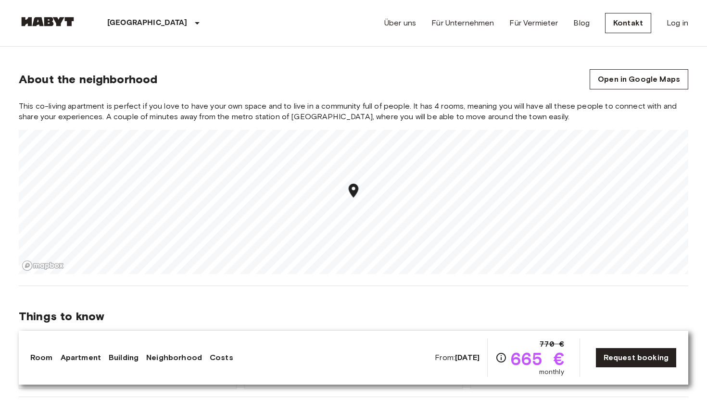
click at [223, 361] on link "Costs" at bounding box center [222, 358] width 24 height 12
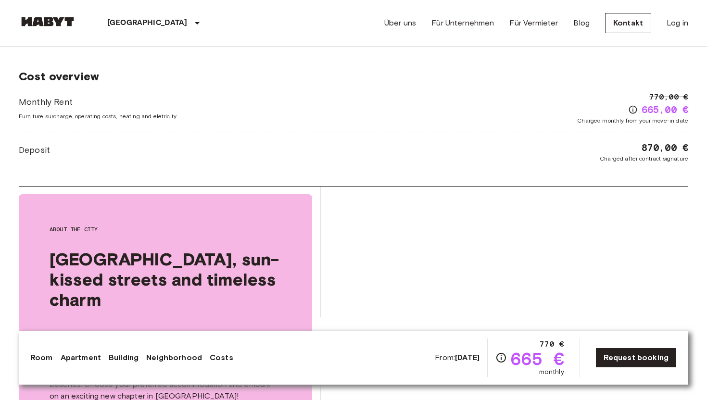
scroll to position [1223, 0]
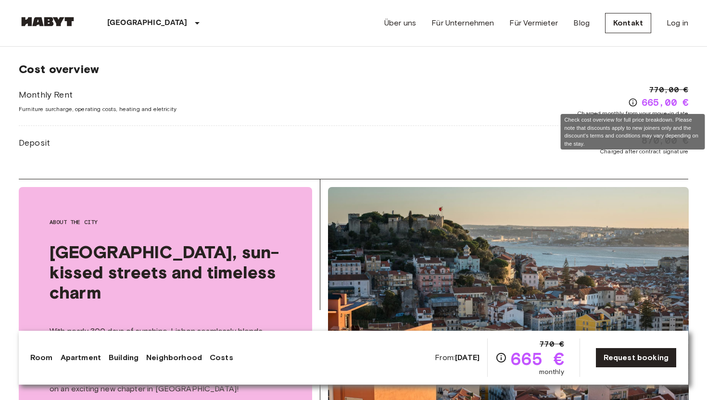
click at [632, 106] on icon "Check cost overview for full price breakdown. Please note that discounts apply …" at bounding box center [632, 103] width 8 height 8
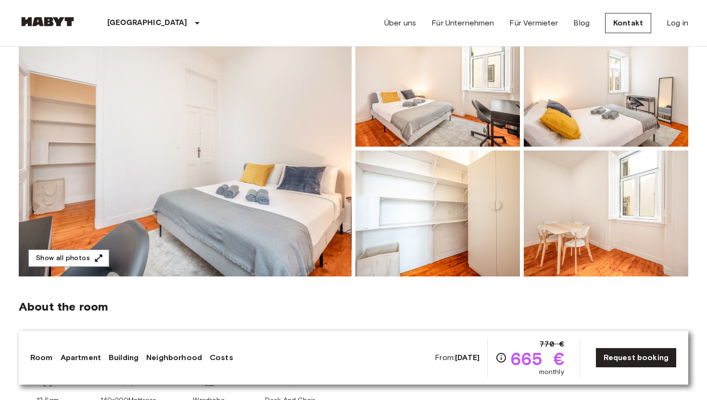
scroll to position [132, 0]
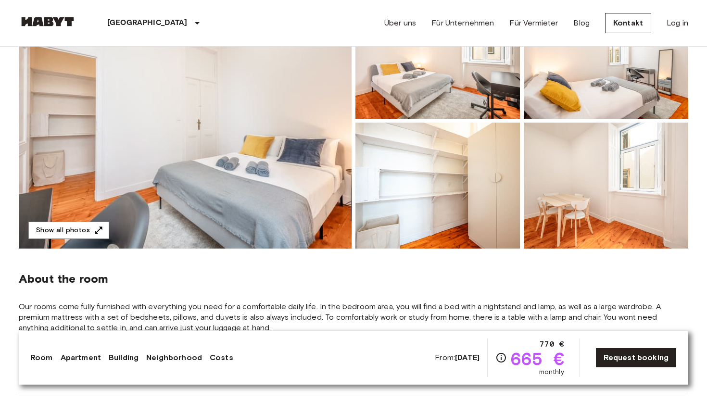
click at [248, 138] on img at bounding box center [185, 121] width 333 height 256
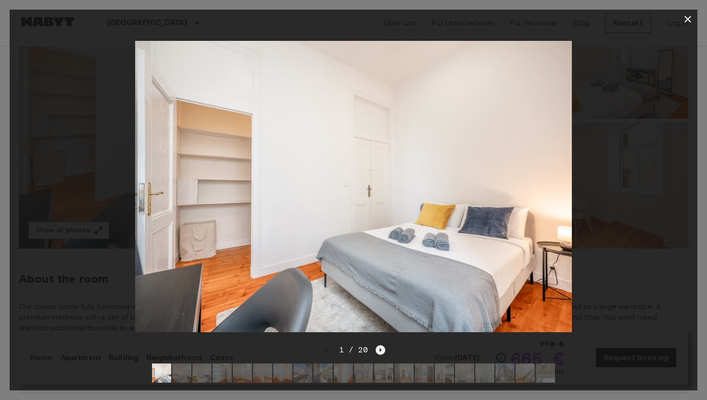
click at [379, 350] on icon "Next image" at bounding box center [380, 350] width 10 height 10
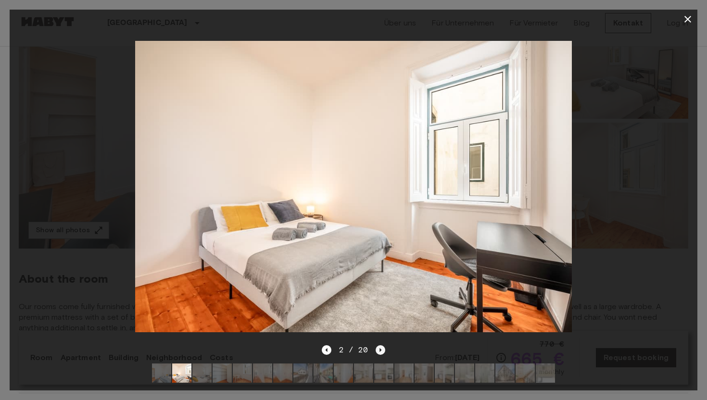
click at [379, 350] on icon "Next image" at bounding box center [380, 350] width 10 height 10
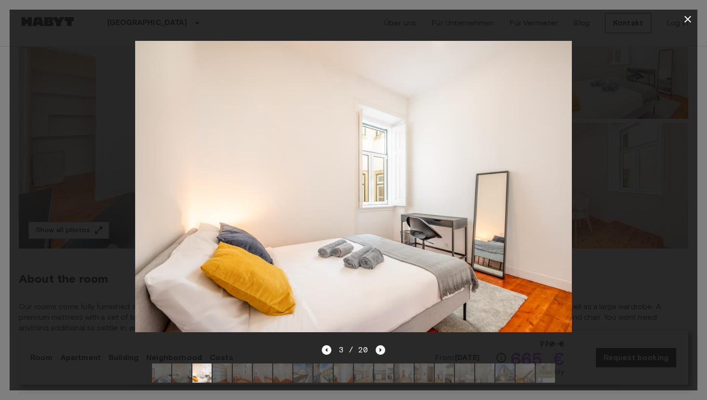
click at [379, 350] on icon "Next image" at bounding box center [380, 350] width 10 height 10
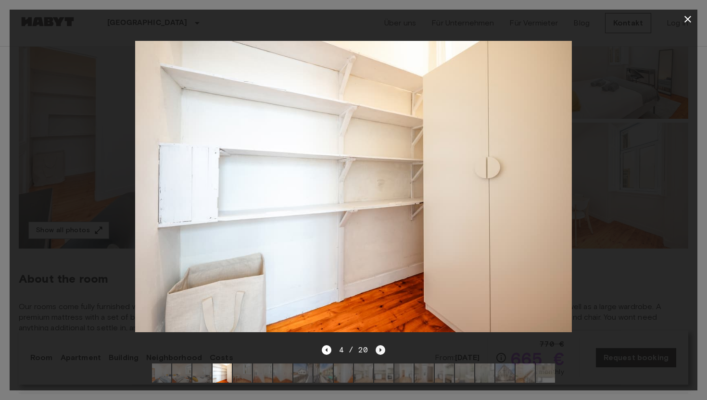
click at [379, 350] on icon "Next image" at bounding box center [380, 350] width 10 height 10
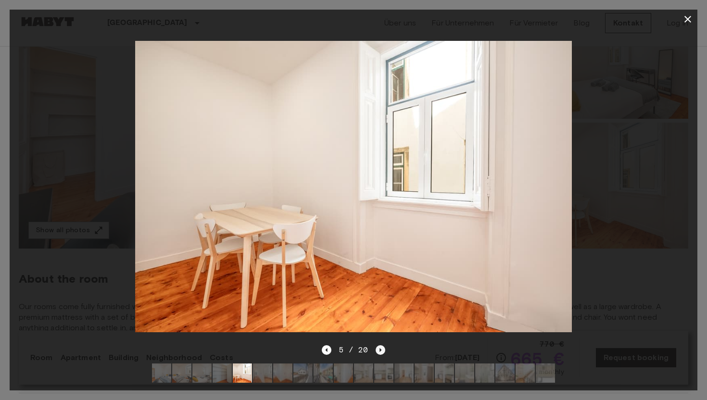
click at [379, 350] on icon "Next image" at bounding box center [380, 350] width 10 height 10
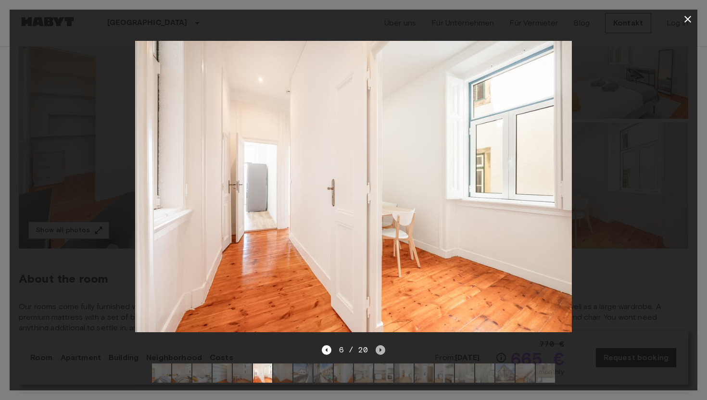
click at [379, 350] on icon "Next image" at bounding box center [380, 350] width 10 height 10
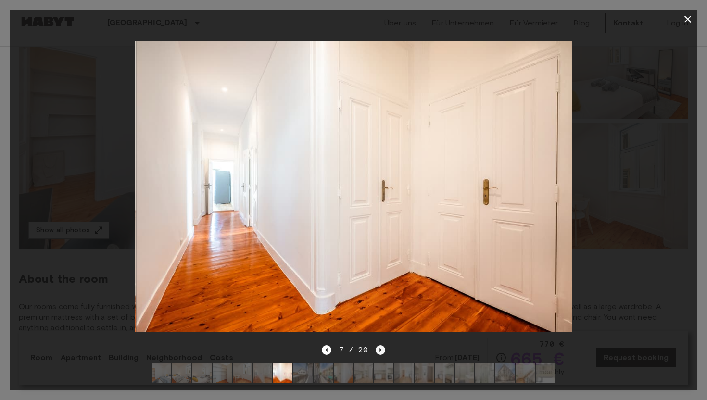
click at [379, 350] on icon "Next image" at bounding box center [380, 350] width 10 height 10
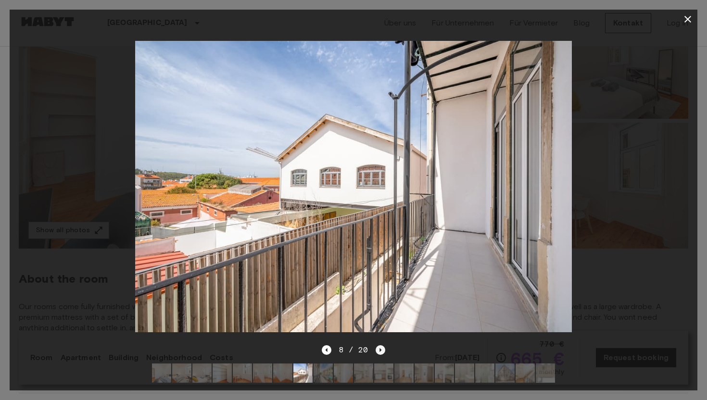
click at [379, 350] on icon "Next image" at bounding box center [380, 350] width 10 height 10
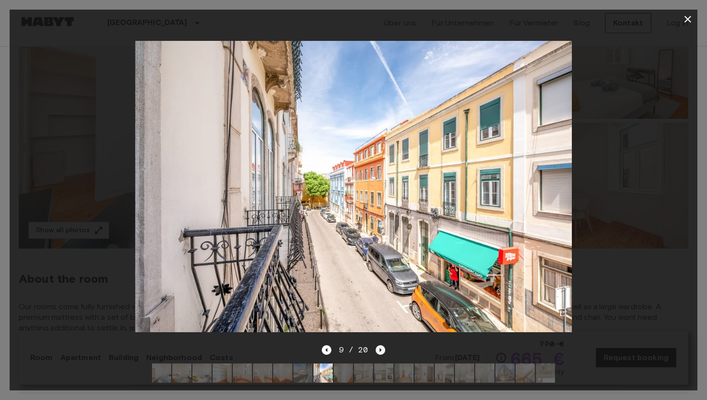
click at [379, 350] on icon "Next image" at bounding box center [380, 350] width 10 height 10
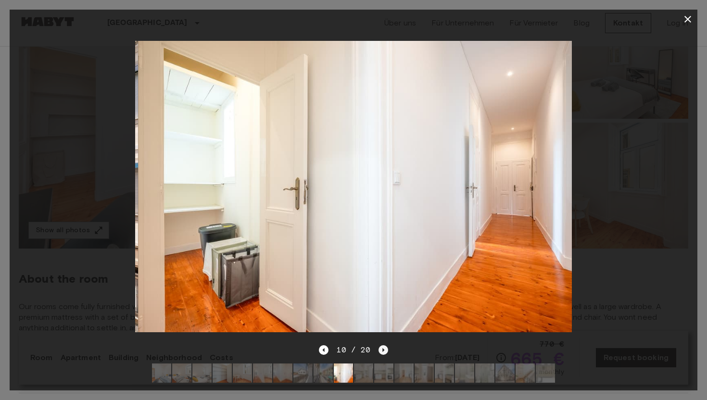
click at [379, 350] on icon "Next image" at bounding box center [383, 350] width 10 height 10
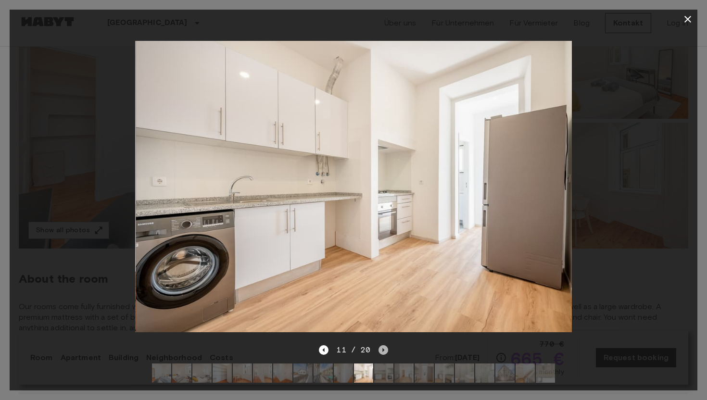
click at [379, 350] on icon "Next image" at bounding box center [383, 350] width 10 height 10
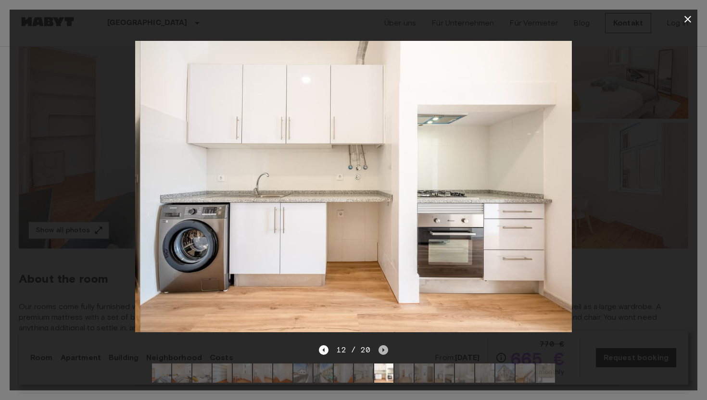
click at [379, 350] on icon "Next image" at bounding box center [383, 350] width 10 height 10
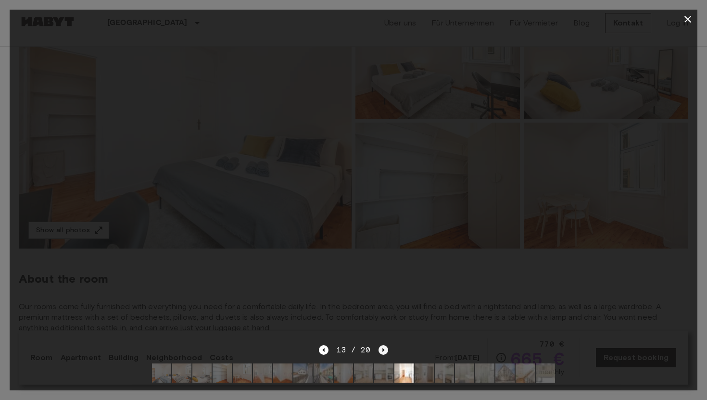
click at [379, 350] on icon "Next image" at bounding box center [383, 350] width 10 height 10
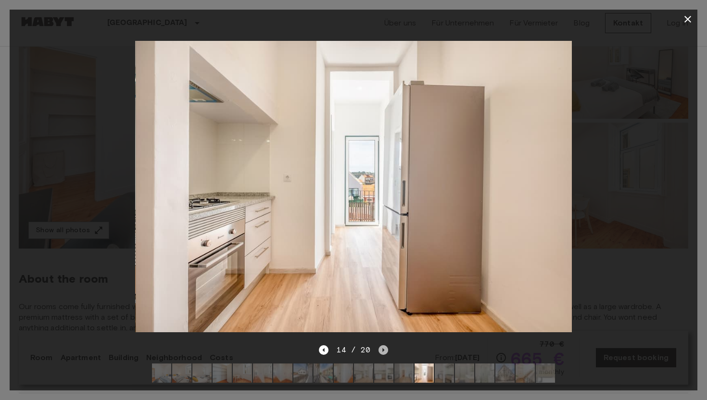
click at [379, 350] on icon "Next image" at bounding box center [383, 350] width 10 height 10
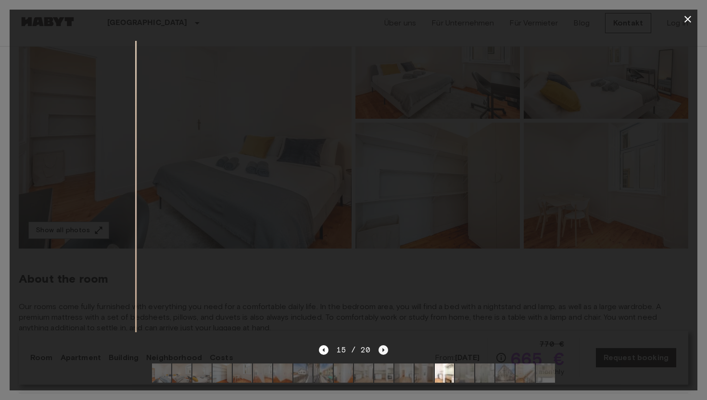
click at [379, 350] on icon "Next image" at bounding box center [383, 350] width 10 height 10
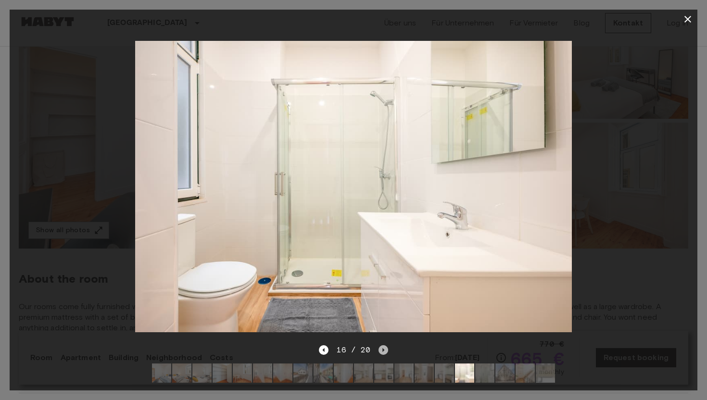
click at [379, 350] on icon "Next image" at bounding box center [383, 350] width 10 height 10
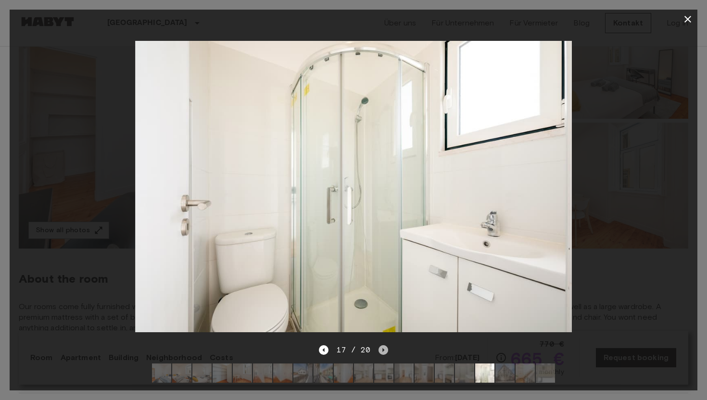
click at [379, 350] on icon "Next image" at bounding box center [383, 350] width 10 height 10
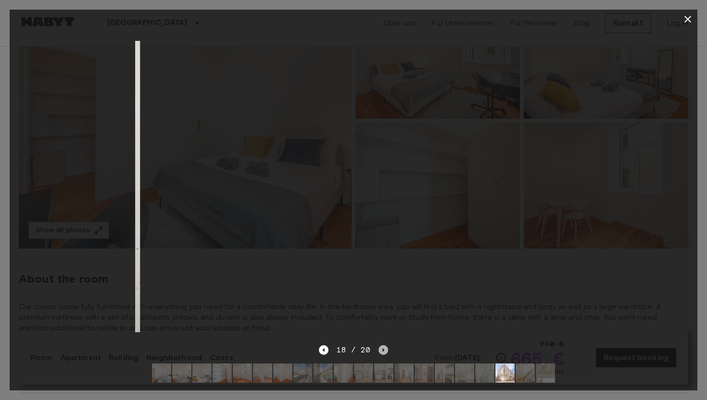
click at [379, 350] on icon "Next image" at bounding box center [383, 350] width 10 height 10
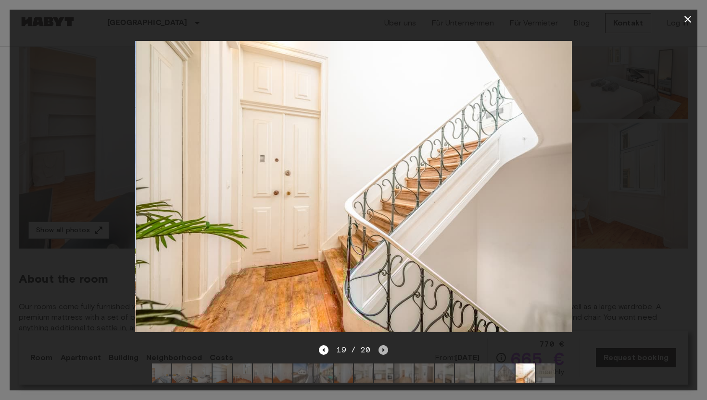
click at [379, 350] on icon "Next image" at bounding box center [383, 350] width 10 height 10
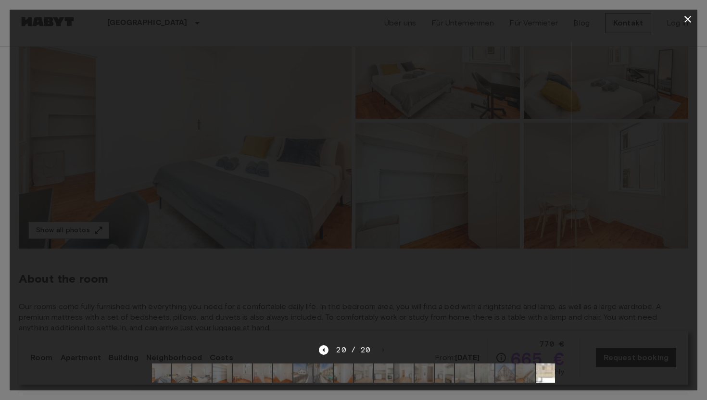
click at [380, 299] on img at bounding box center [353, 186] width 437 height 291
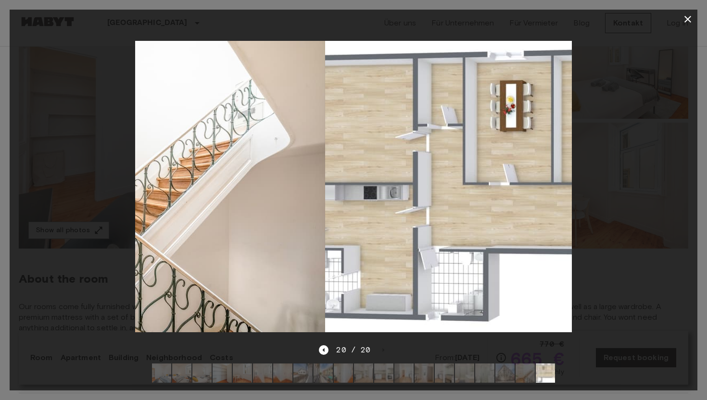
drag, startPoint x: 210, startPoint y: 276, endPoint x: 400, endPoint y: 266, distance: 190.6
click at [400, 266] on img at bounding box center [543, 186] width 437 height 291
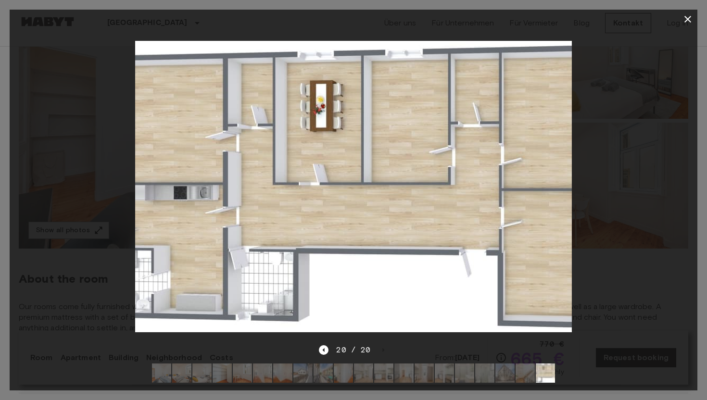
click at [691, 19] on icon "button" at bounding box center [688, 19] width 12 height 12
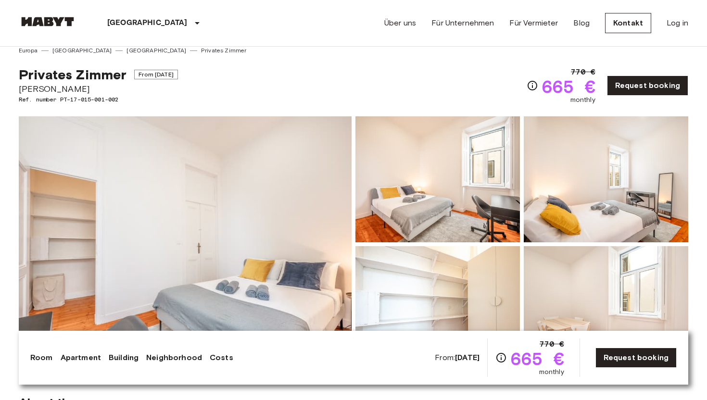
scroll to position [0, 0]
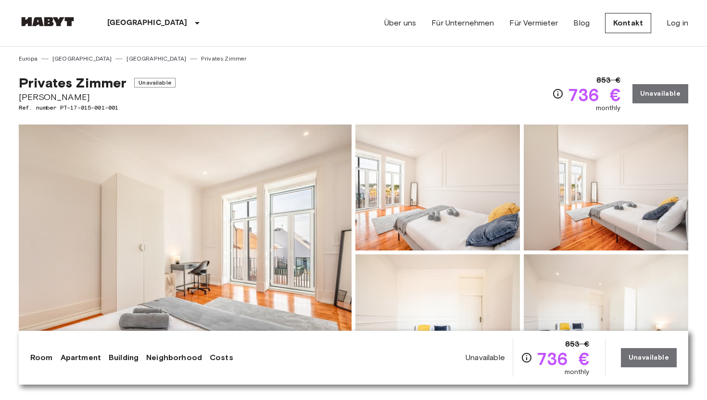
click at [237, 280] on img at bounding box center [185, 252] width 333 height 256
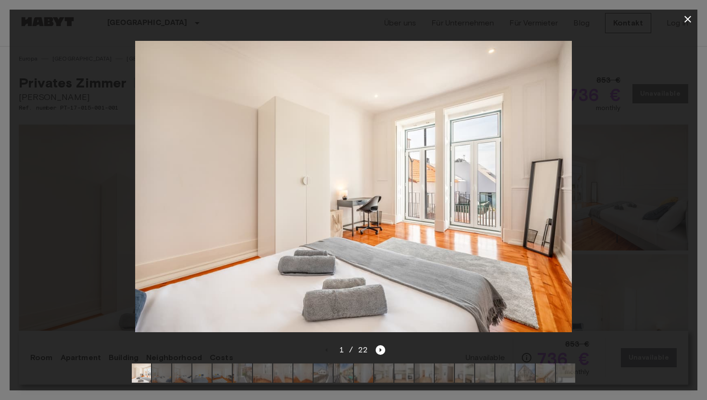
click at [160, 273] on img at bounding box center [353, 186] width 437 height 291
click at [112, 257] on div at bounding box center [353, 186] width 687 height 315
click at [690, 20] on icon "button" at bounding box center [688, 19] width 12 height 12
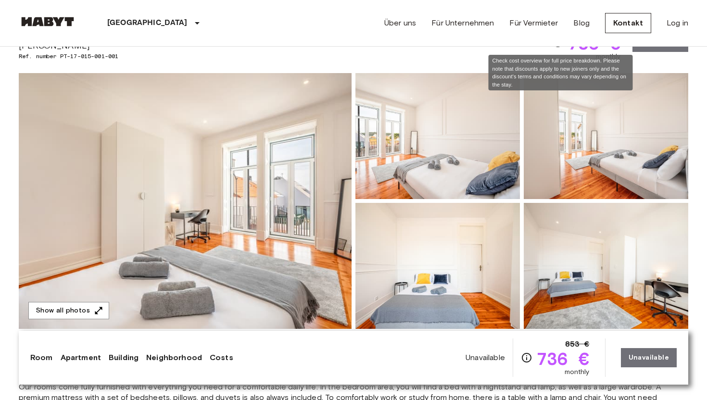
scroll to position [54, 0]
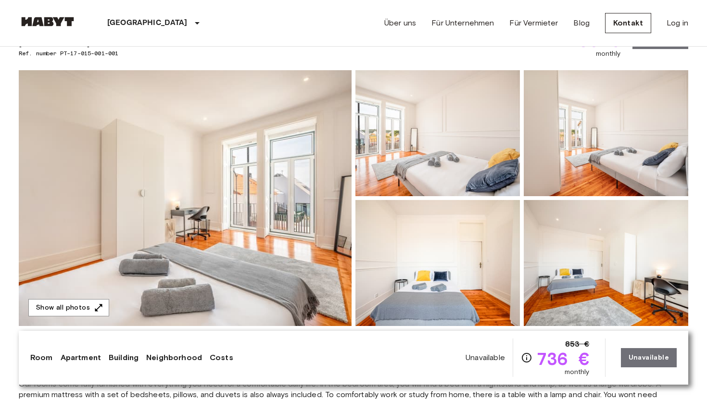
click at [287, 180] on img at bounding box center [185, 198] width 333 height 256
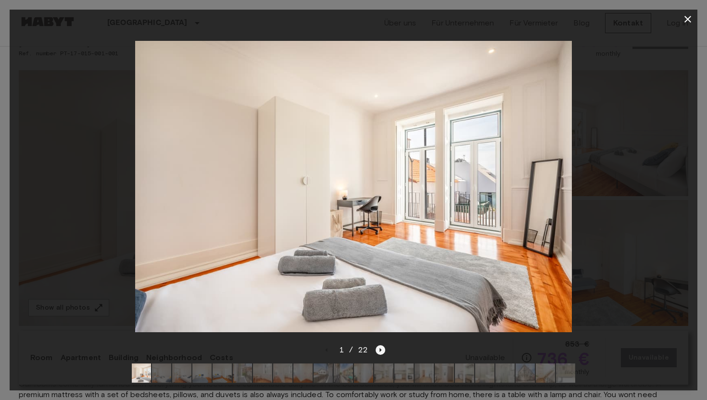
click at [382, 347] on icon "Next image" at bounding box center [380, 350] width 10 height 10
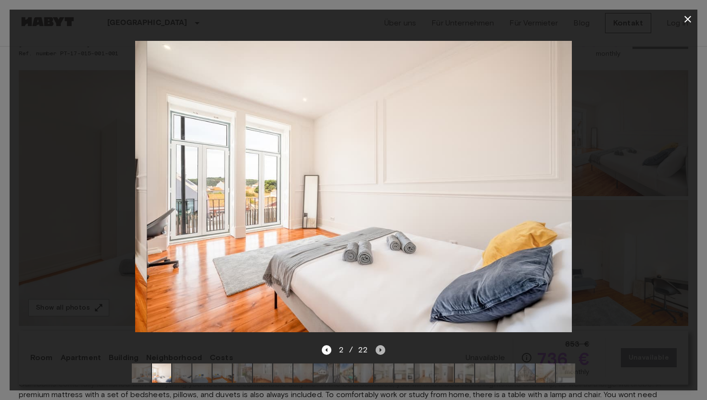
click at [382, 347] on icon "Next image" at bounding box center [380, 350] width 10 height 10
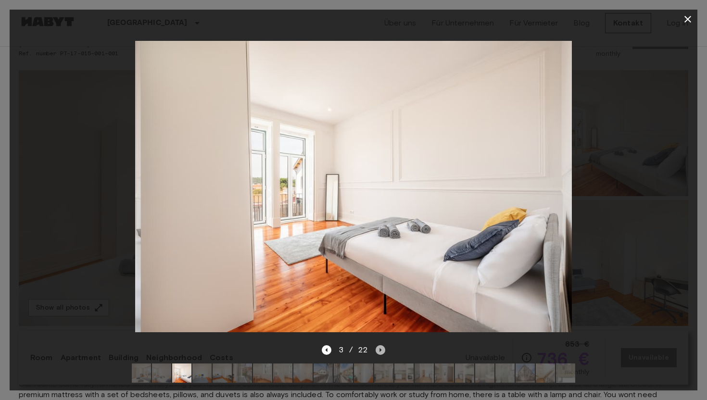
click at [382, 347] on icon "Next image" at bounding box center [380, 350] width 10 height 10
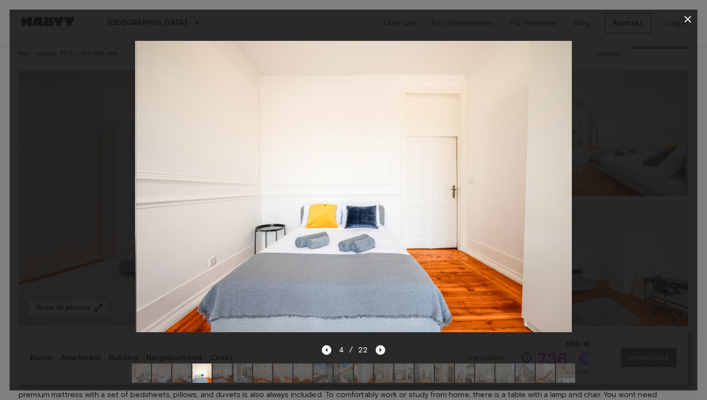
click at [382, 347] on icon "Next image" at bounding box center [380, 350] width 10 height 10
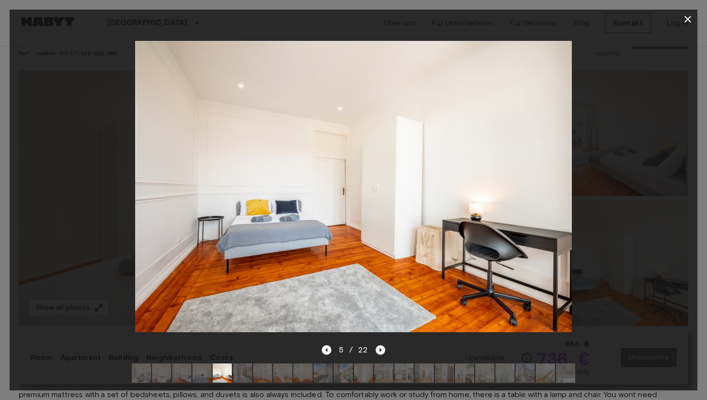
click at [382, 347] on icon "Next image" at bounding box center [380, 350] width 10 height 10
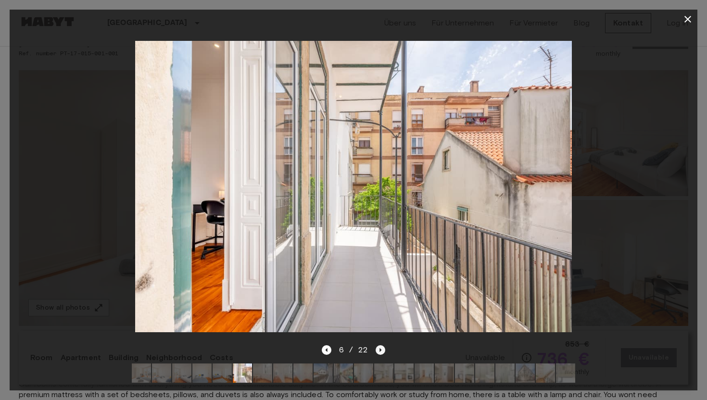
click at [382, 347] on icon "Next image" at bounding box center [380, 350] width 10 height 10
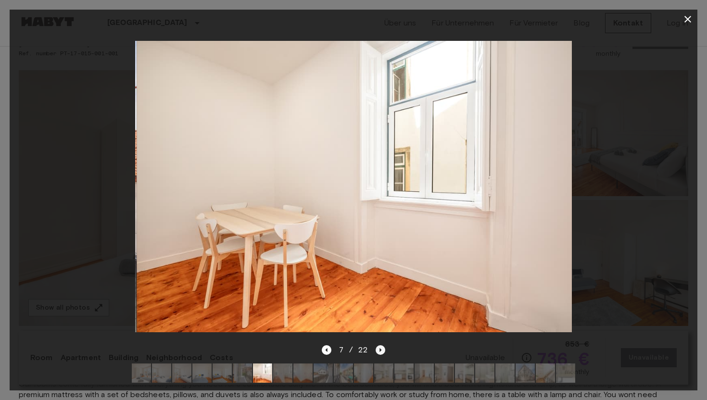
click at [382, 347] on icon "Next image" at bounding box center [380, 350] width 10 height 10
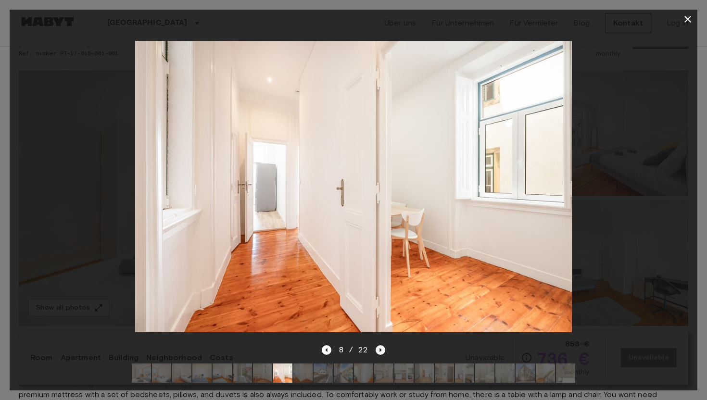
click at [382, 348] on icon "Next image" at bounding box center [380, 350] width 10 height 10
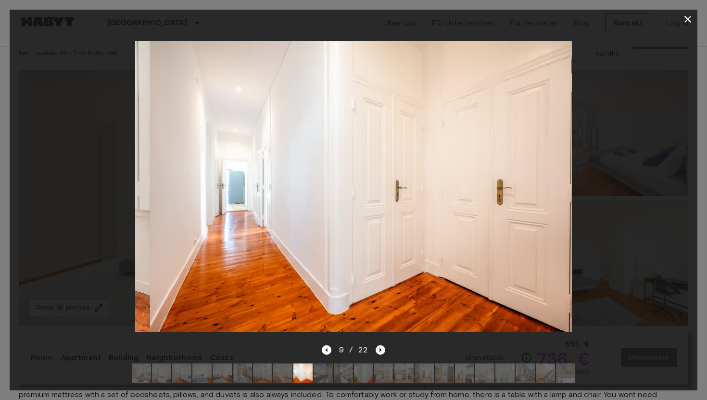
click at [382, 348] on icon "Next image" at bounding box center [380, 350] width 10 height 10
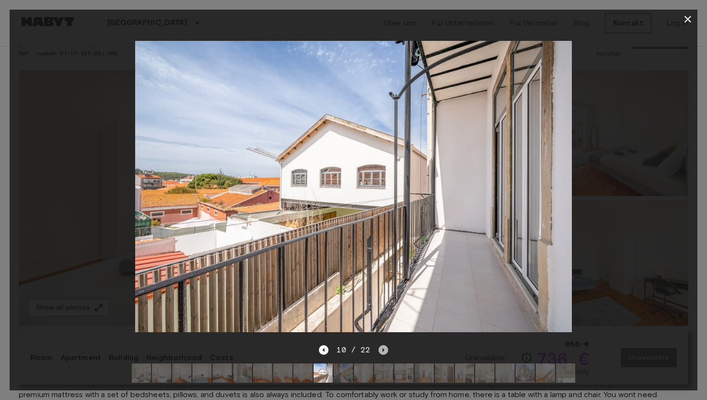
click at [382, 348] on icon "Next image" at bounding box center [383, 350] width 10 height 10
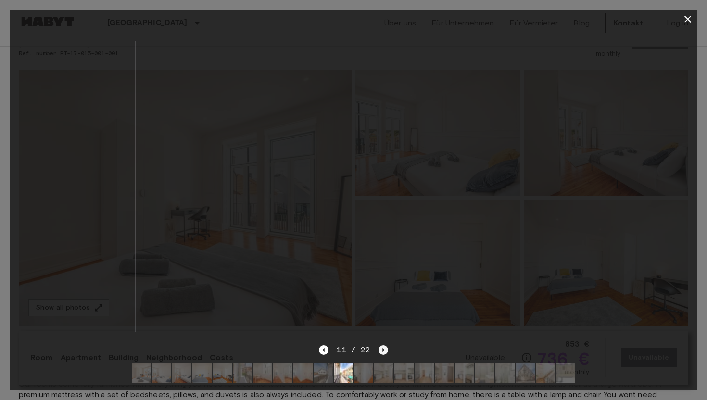
click at [382, 348] on icon "Next image" at bounding box center [383, 350] width 10 height 10
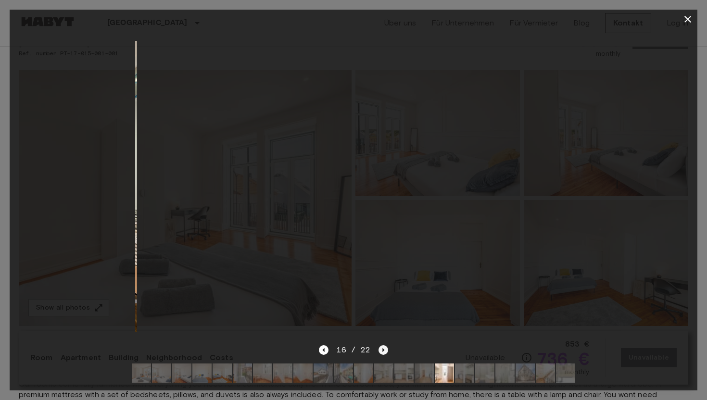
click at [382, 348] on icon "Next image" at bounding box center [383, 350] width 10 height 10
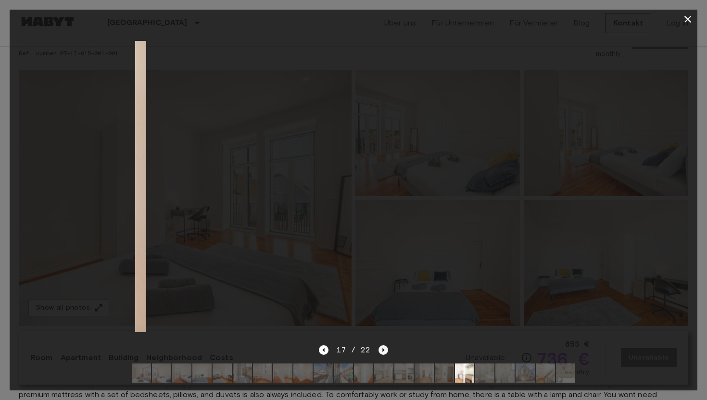
click at [382, 348] on icon "Next image" at bounding box center [383, 350] width 10 height 10
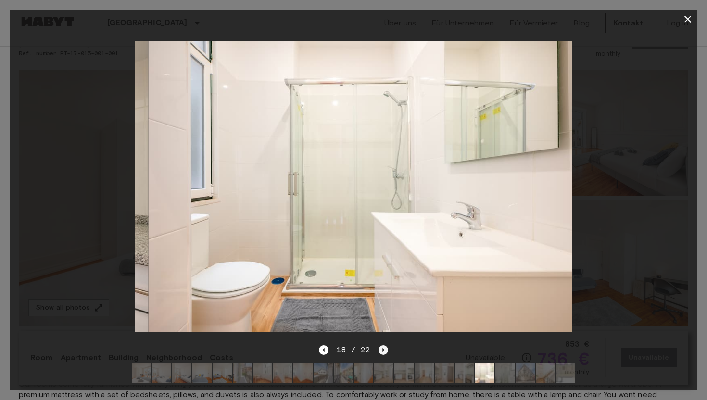
click at [382, 348] on icon "Next image" at bounding box center [383, 350] width 10 height 10
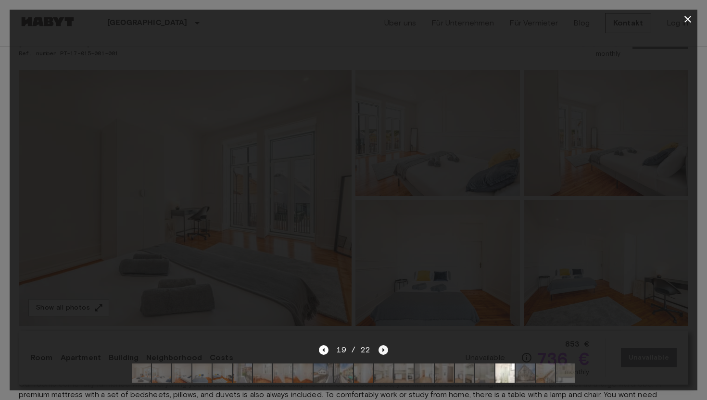
click at [382, 348] on icon "Next image" at bounding box center [383, 350] width 10 height 10
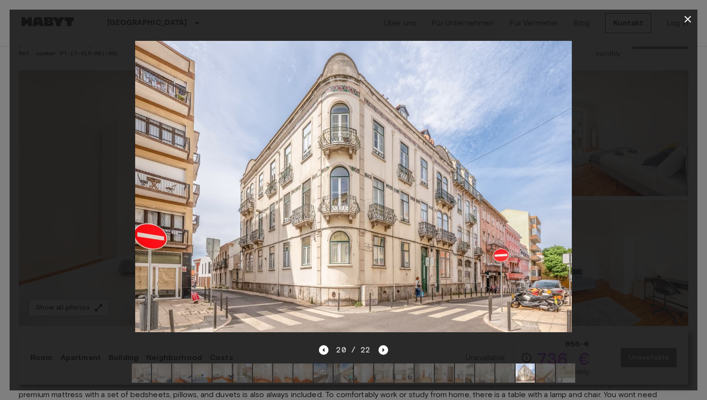
click at [680, 20] on button "button" at bounding box center [687, 19] width 19 height 19
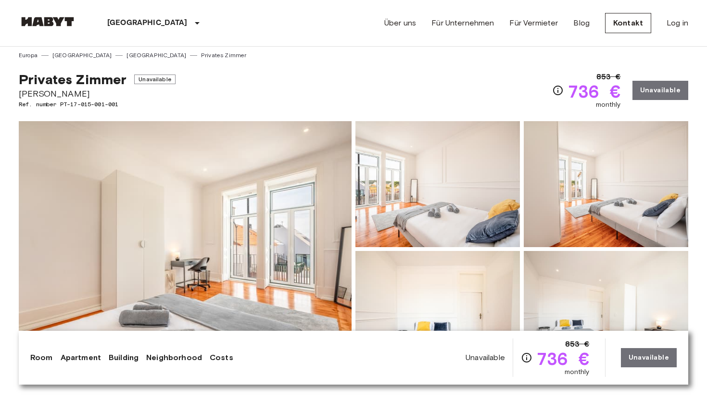
scroll to position [6, 0]
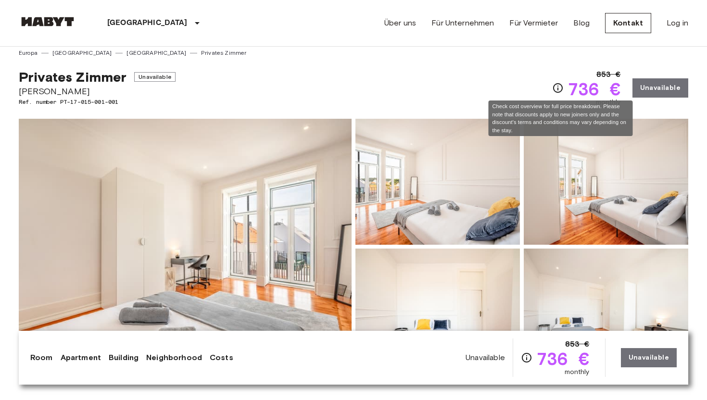
click at [562, 87] on icon "Check cost overview for full price breakdown. Please note that discounts apply …" at bounding box center [558, 88] width 12 height 12
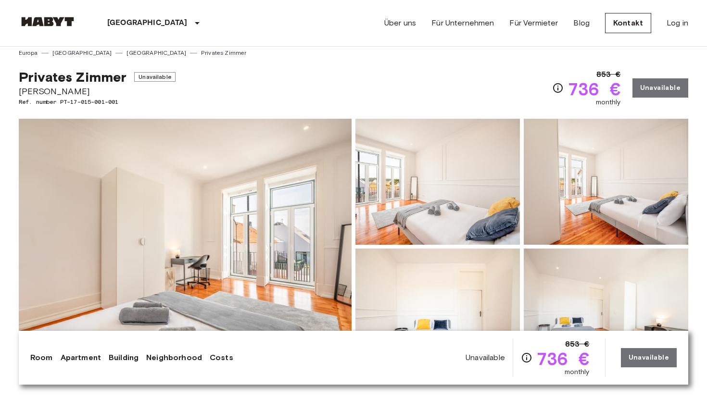
click at [459, 81] on div "Privates Zimmer Unavailable Rua Silva Carvalho Ref. number PT-17-015-001-001 85…" at bounding box center [353, 82] width 669 height 50
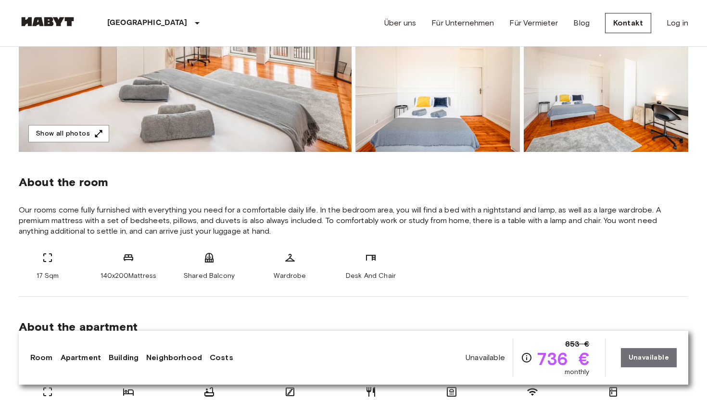
scroll to position [0, 0]
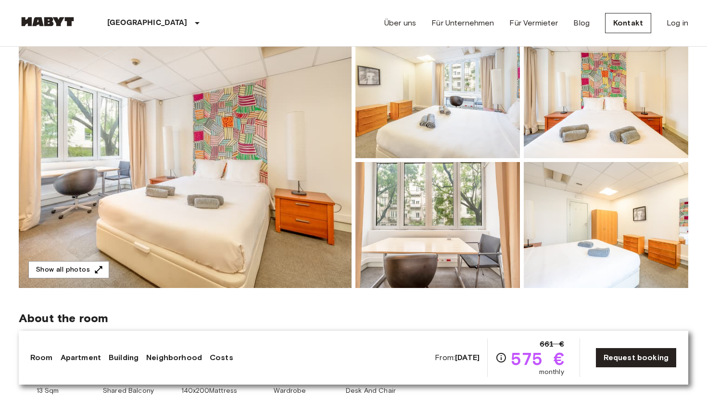
scroll to position [92, 0]
click at [140, 195] on img at bounding box center [185, 161] width 333 height 256
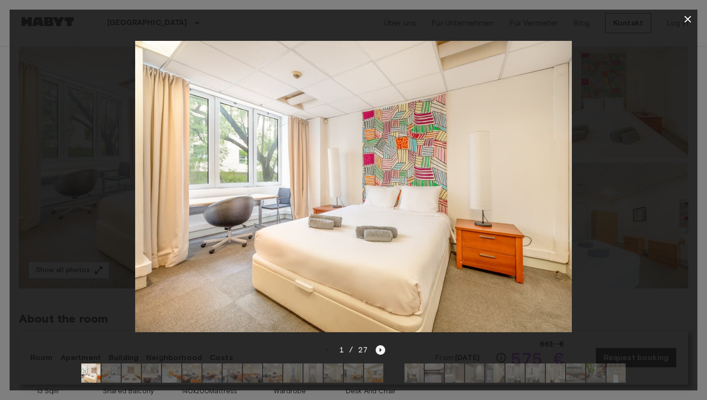
click at [379, 354] on icon "Next image" at bounding box center [380, 350] width 10 height 10
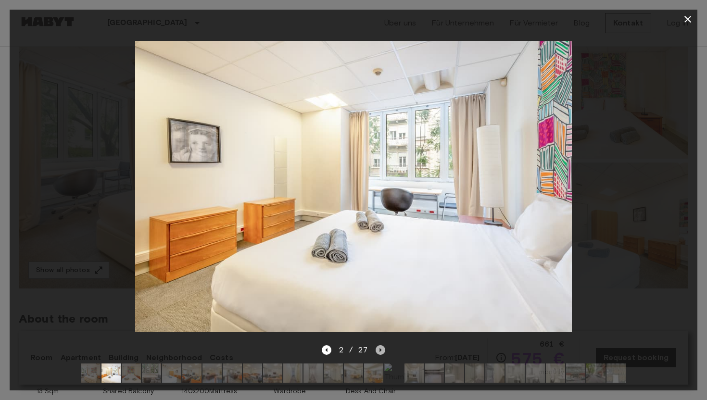
click at [381, 349] on icon "Next image" at bounding box center [380, 350] width 10 height 10
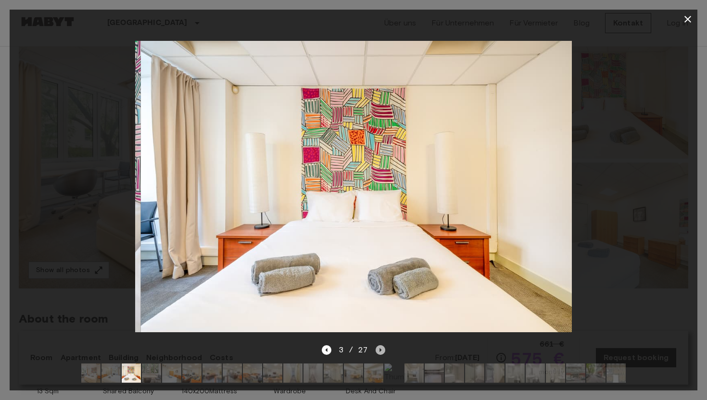
click at [381, 350] on icon "Next image" at bounding box center [380, 350] width 10 height 10
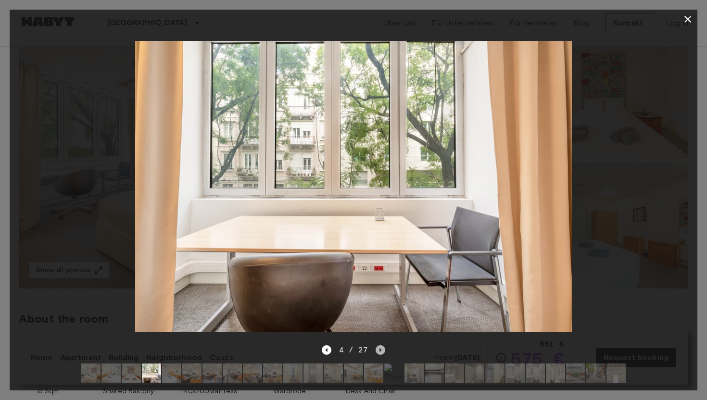
click at [381, 350] on icon "Next image" at bounding box center [380, 350] width 10 height 10
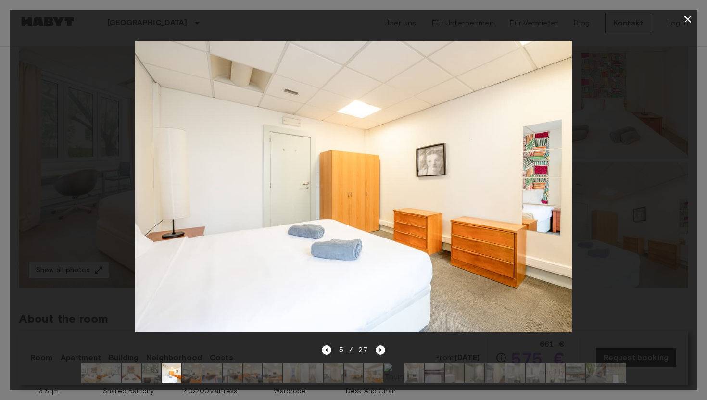
click at [381, 350] on icon "Next image" at bounding box center [380, 350] width 10 height 10
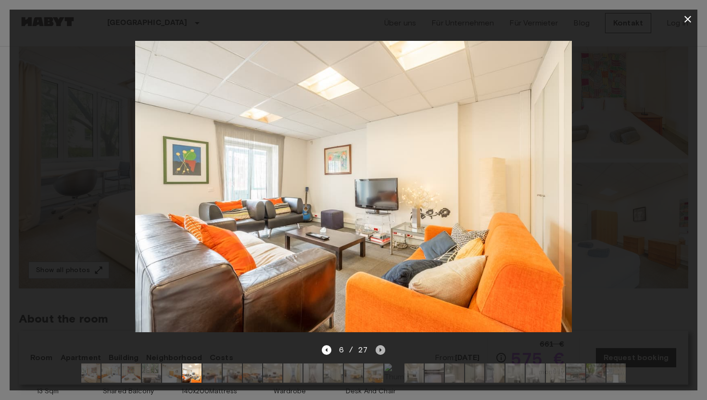
click at [381, 350] on icon "Next image" at bounding box center [380, 350] width 10 height 10
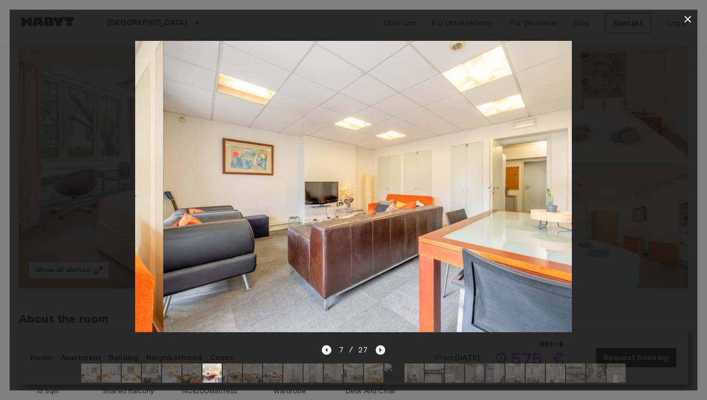
click at [381, 350] on icon "Next image" at bounding box center [380, 350] width 10 height 10
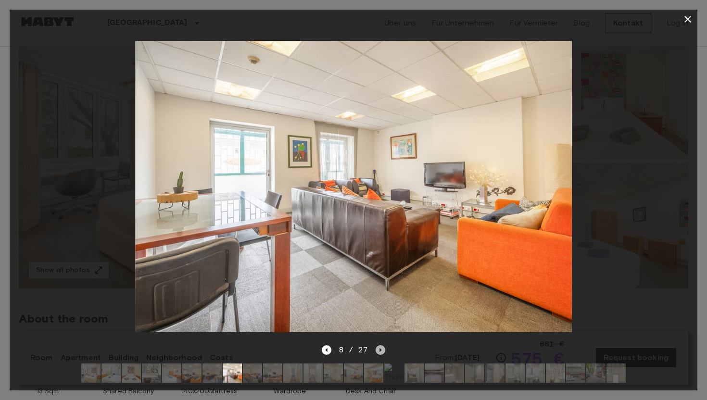
click at [381, 349] on icon "Next image" at bounding box center [380, 350] width 10 height 10
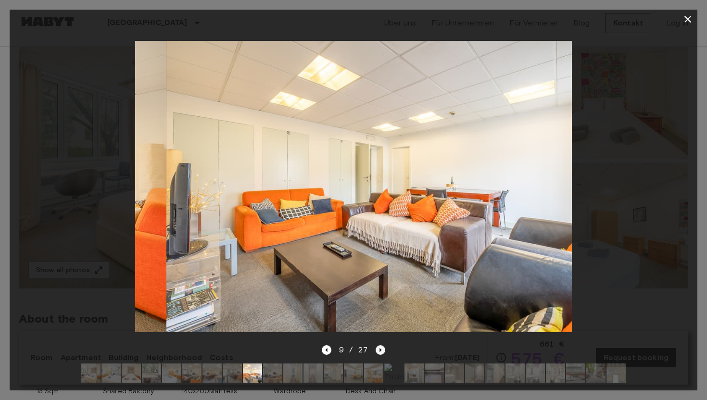
click at [381, 349] on icon "Next image" at bounding box center [380, 350] width 10 height 10
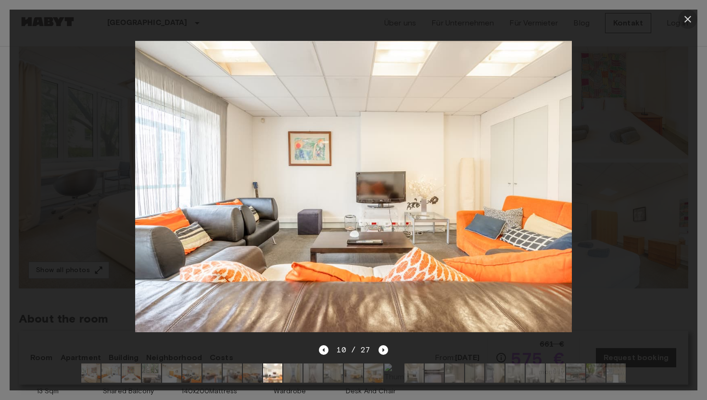
click at [683, 19] on icon "button" at bounding box center [688, 19] width 12 height 12
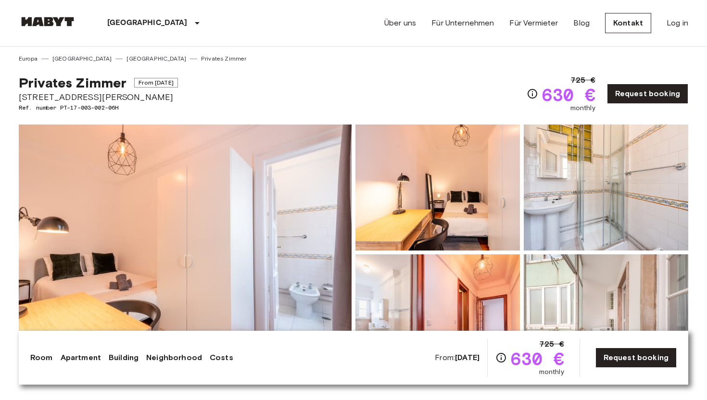
click at [109, 240] on img at bounding box center [185, 252] width 333 height 256
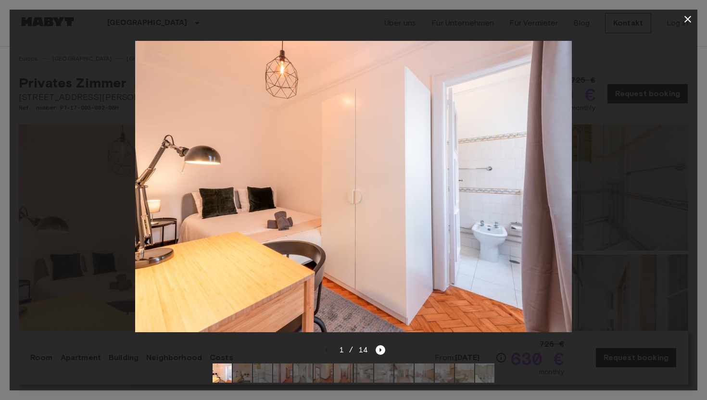
click at [385, 349] on div "1 / 14" at bounding box center [353, 367] width 687 height 46
click at [375, 347] on icon "Next image" at bounding box center [380, 350] width 10 height 10
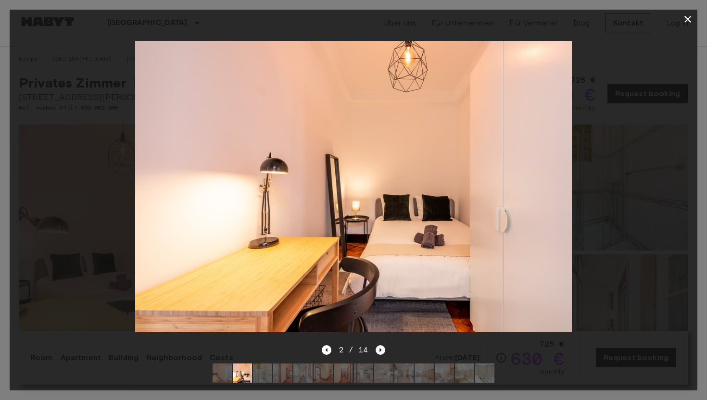
click at [375, 347] on icon "Next image" at bounding box center [380, 350] width 10 height 10
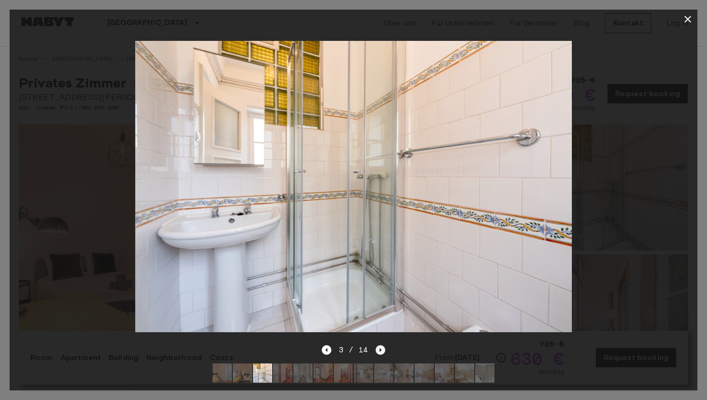
click at [375, 347] on icon "Next image" at bounding box center [380, 350] width 10 height 10
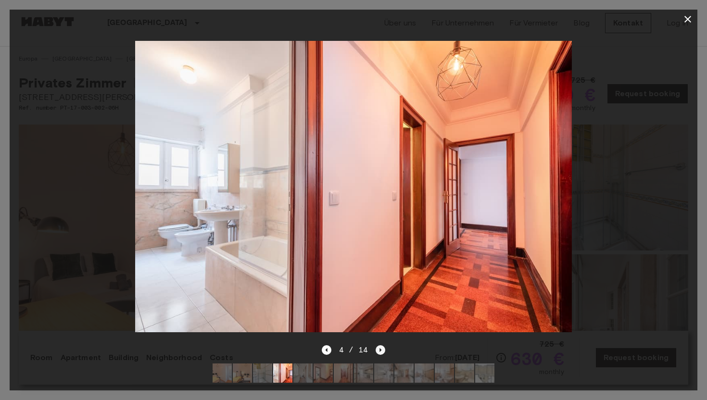
click at [377, 348] on icon "Next image" at bounding box center [380, 350] width 10 height 10
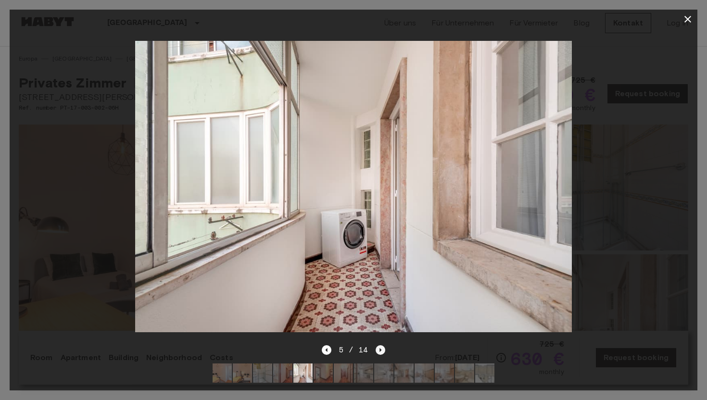
click at [377, 348] on icon "Next image" at bounding box center [380, 350] width 10 height 10
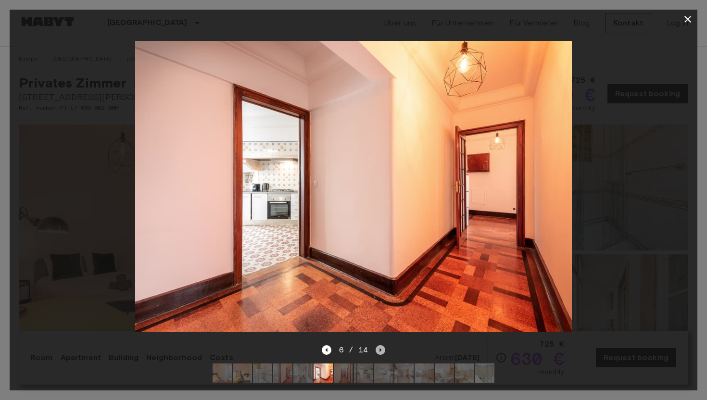
click at [377, 348] on icon "Next image" at bounding box center [380, 350] width 10 height 10
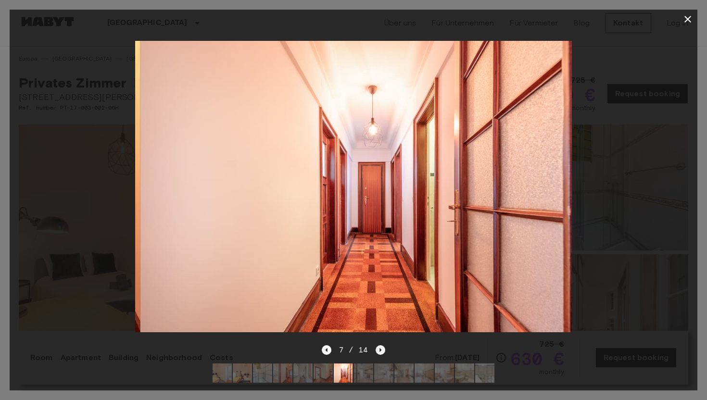
click at [377, 348] on icon "Next image" at bounding box center [380, 350] width 10 height 10
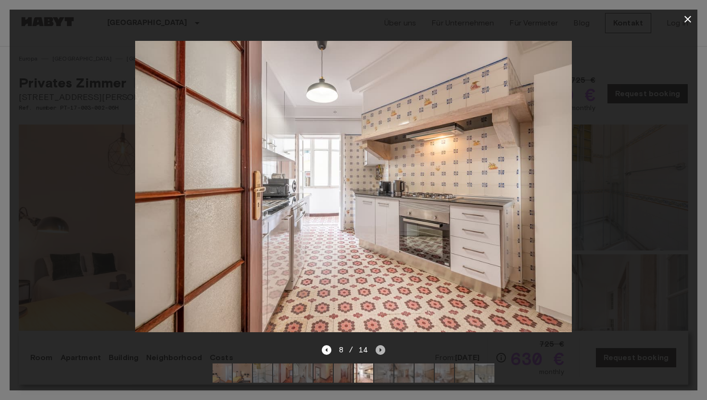
click at [377, 348] on icon "Next image" at bounding box center [380, 350] width 10 height 10
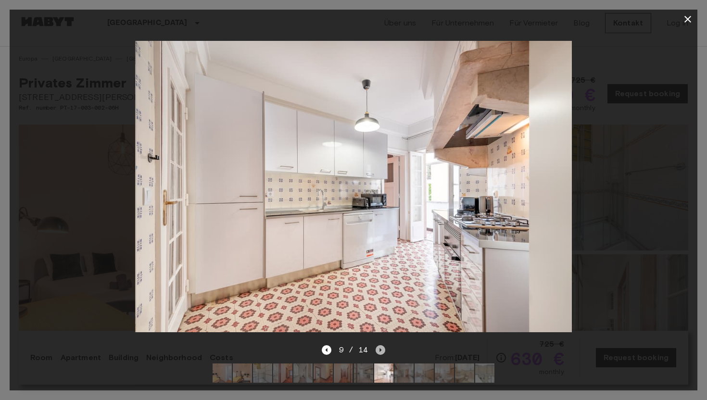
click at [377, 348] on icon "Next image" at bounding box center [380, 350] width 10 height 10
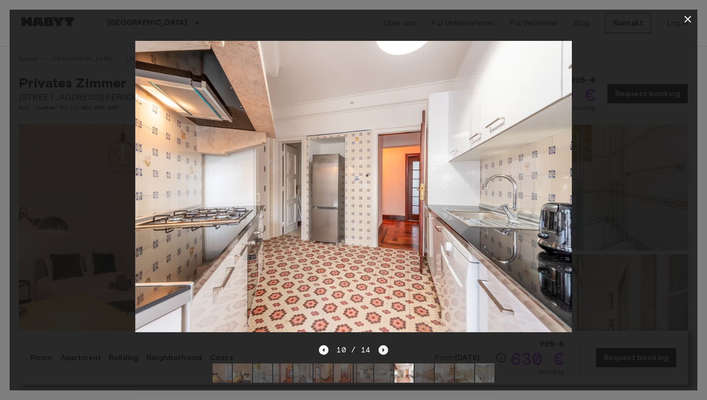
click at [377, 348] on div "10 / 14" at bounding box center [353, 350] width 69 height 12
click at [380, 342] on div at bounding box center [353, 186] width 687 height 315
click at [380, 347] on icon "Next image" at bounding box center [383, 350] width 10 height 10
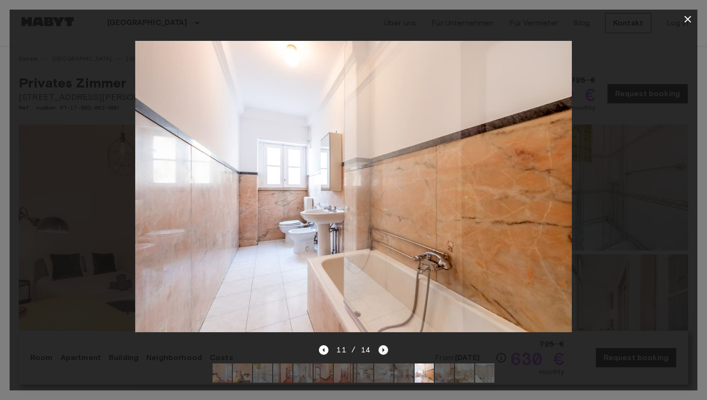
click at [380, 347] on icon "Next image" at bounding box center [383, 350] width 10 height 10
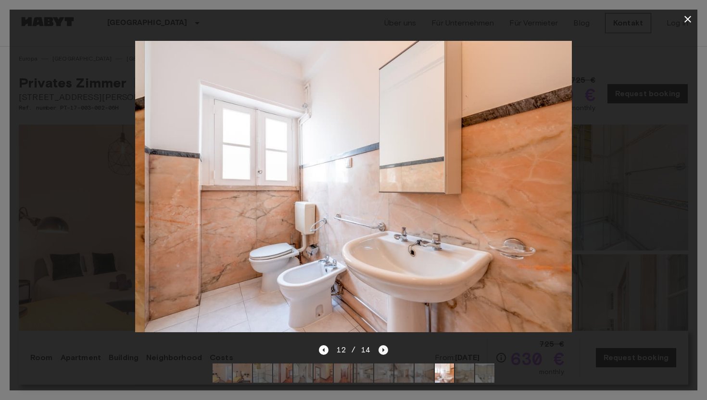
click at [380, 347] on icon "Next image" at bounding box center [383, 350] width 10 height 10
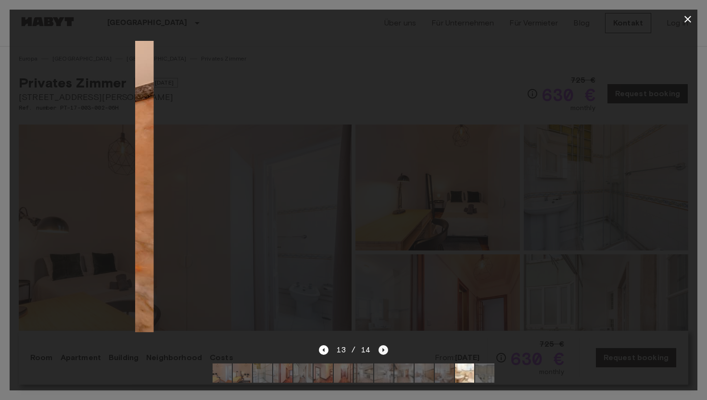
click at [380, 347] on icon "Next image" at bounding box center [383, 350] width 10 height 10
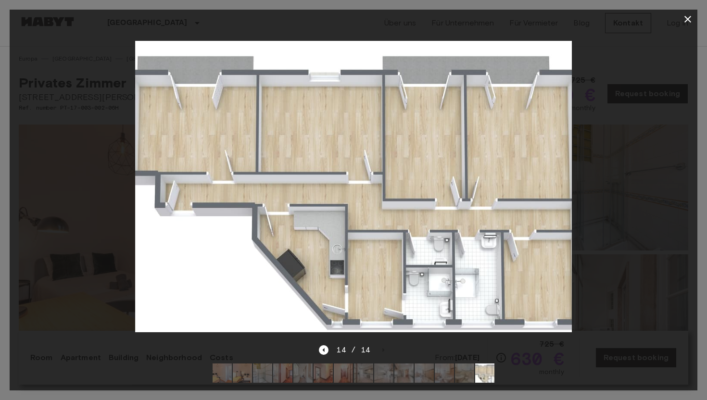
click at [688, 21] on icon "button" at bounding box center [688, 19] width 12 height 12
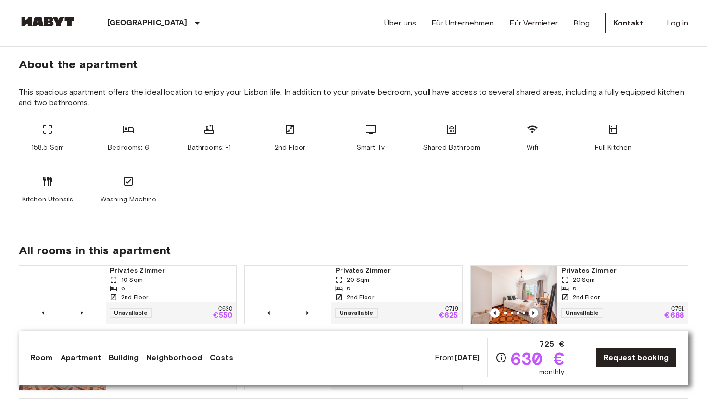
scroll to position [602, 0]
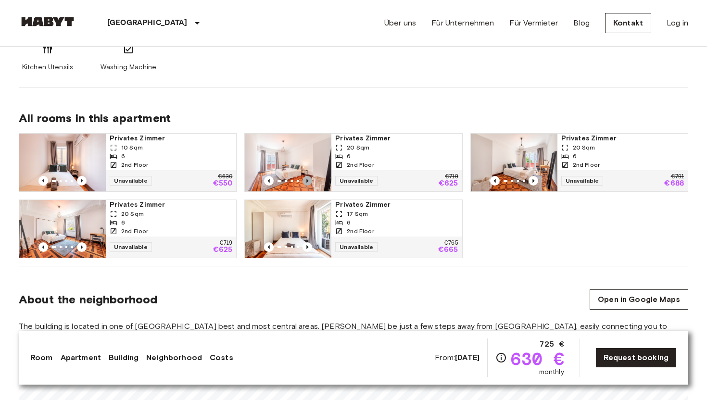
click at [310, 181] on icon "Previous image" at bounding box center [307, 181] width 10 height 10
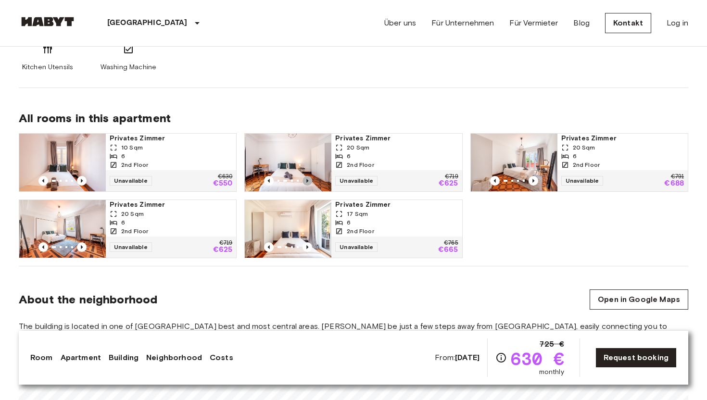
click at [310, 181] on icon "Previous image" at bounding box center [307, 181] width 10 height 10
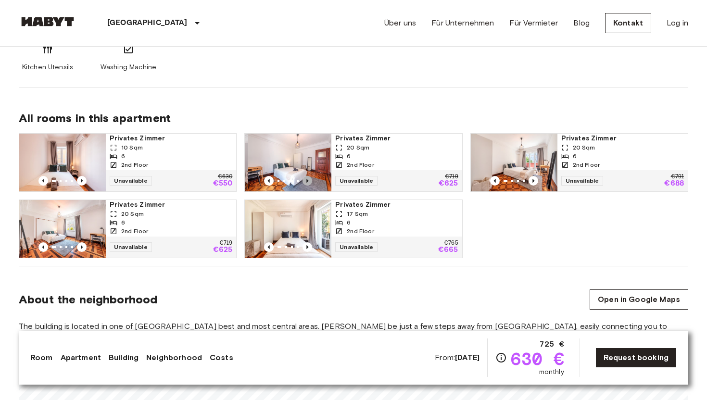
click at [310, 181] on icon "Previous image" at bounding box center [307, 181] width 10 height 10
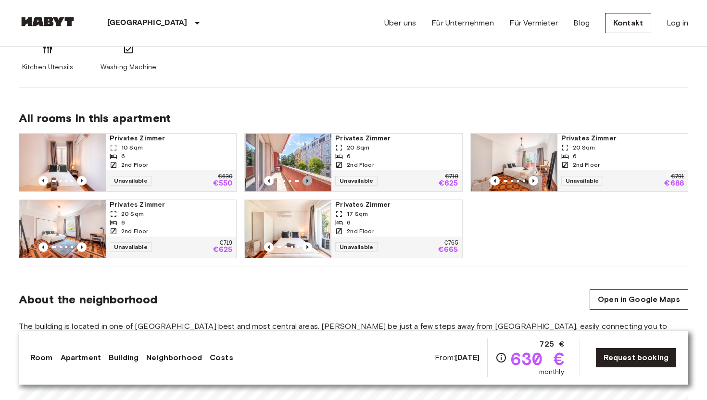
click at [310, 181] on icon "Previous image" at bounding box center [307, 181] width 10 height 10
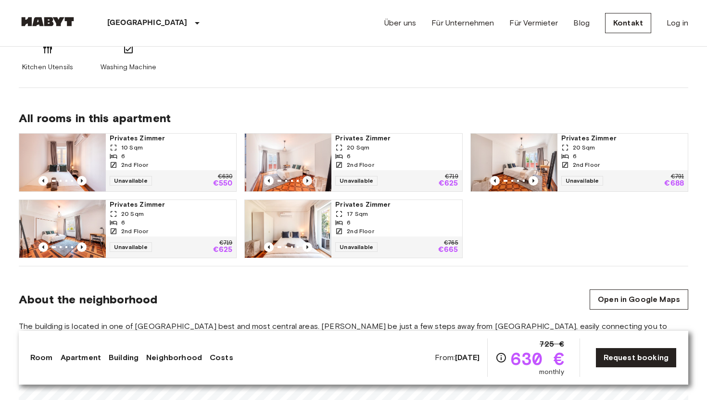
click at [310, 181] on icon "Previous image" at bounding box center [307, 181] width 10 height 10
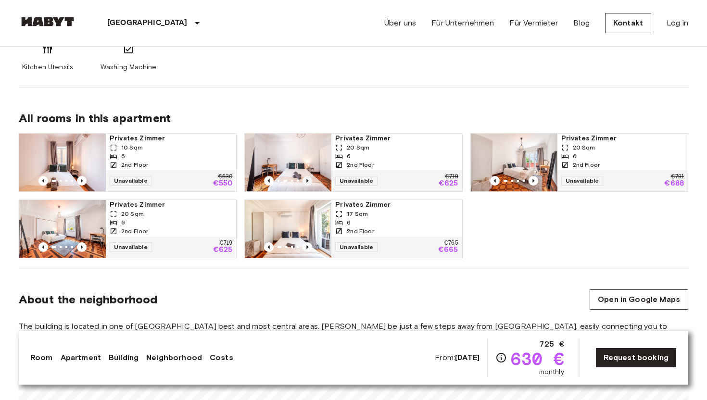
click at [310, 181] on icon "Previous image" at bounding box center [307, 181] width 10 height 10
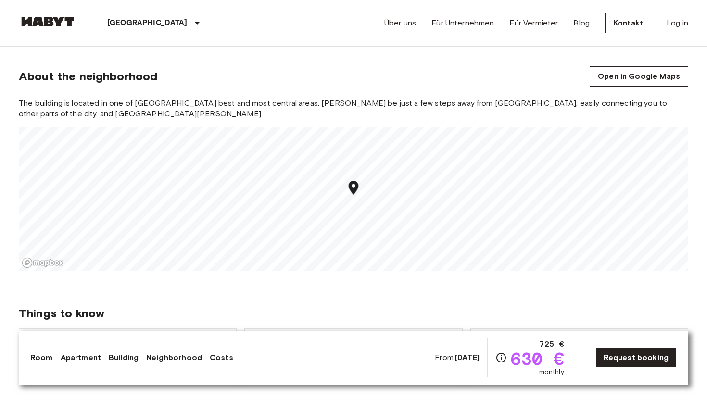
scroll to position [828, 0]
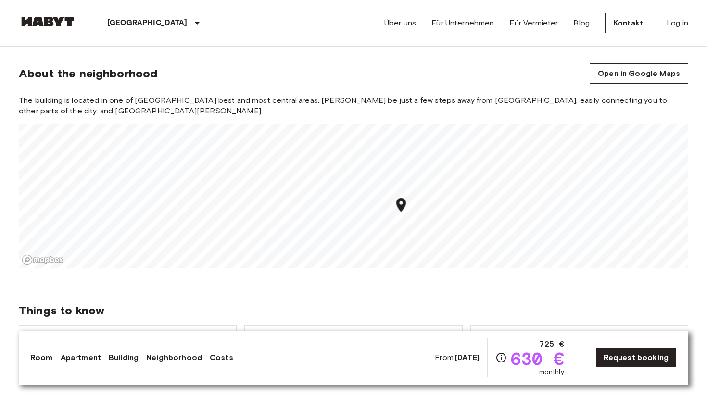
click at [387, 283] on div "Europa Portugal Lissabon Privates Zimmer Privates Zimmer From Feb 17 2026 Aveni…" at bounding box center [353, 358] width 692 height 2278
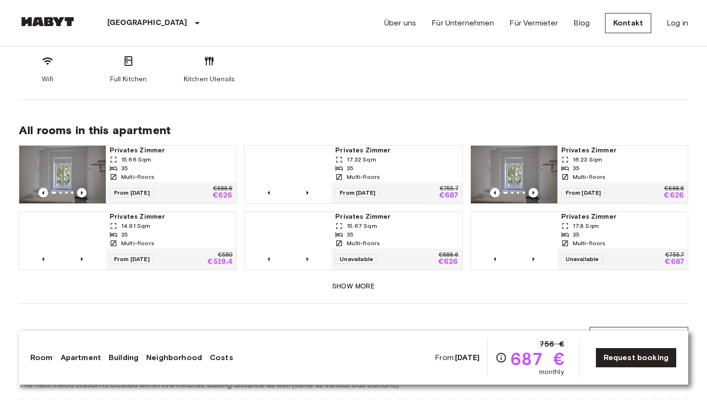
scroll to position [611, 0]
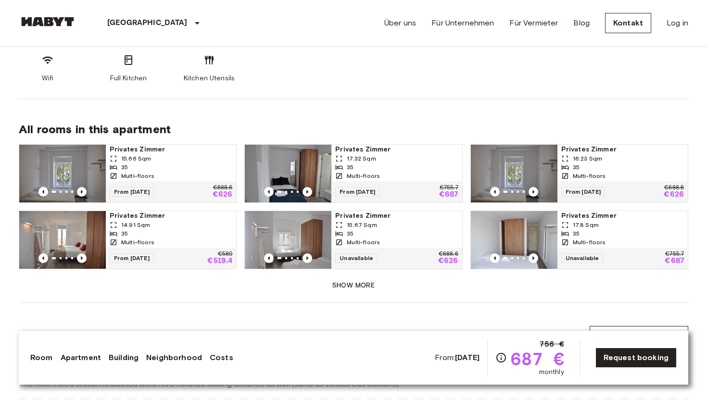
click at [352, 277] on button "Show more" at bounding box center [353, 286] width 669 height 18
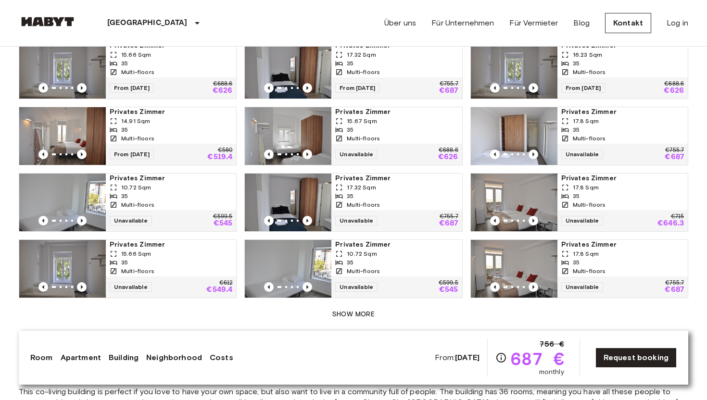
scroll to position [717, 0]
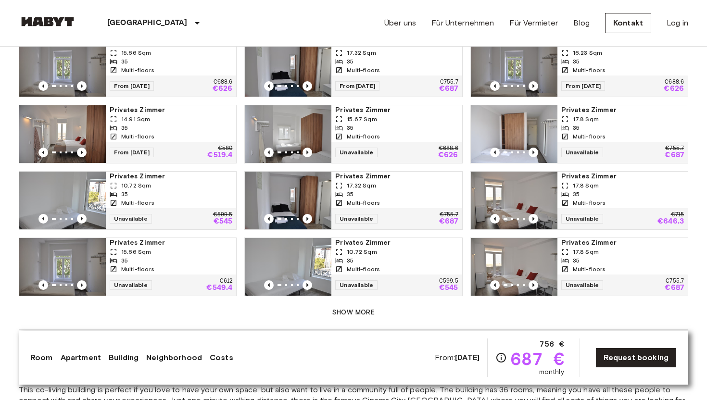
click at [141, 105] on span "Privates Zimmer" at bounding box center [171, 110] width 123 height 10
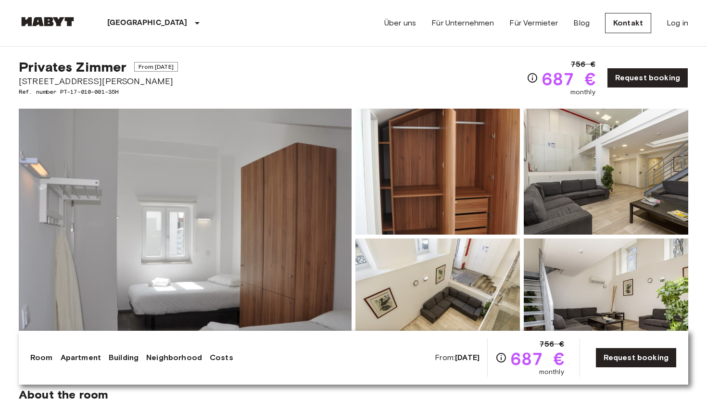
scroll to position [0, 0]
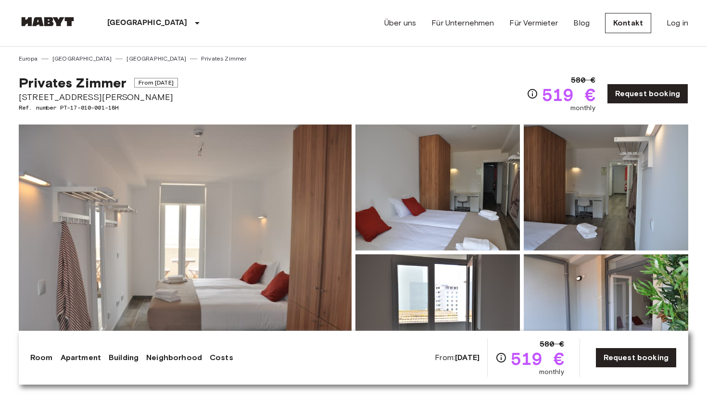
click at [165, 182] on img at bounding box center [185, 252] width 333 height 256
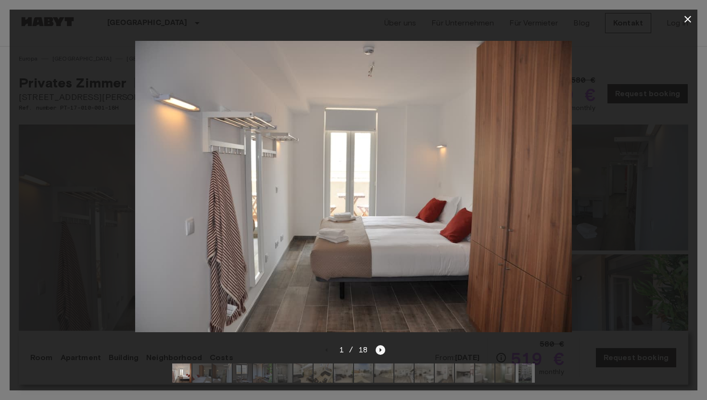
click at [380, 348] on icon "Next image" at bounding box center [380, 350] width 10 height 10
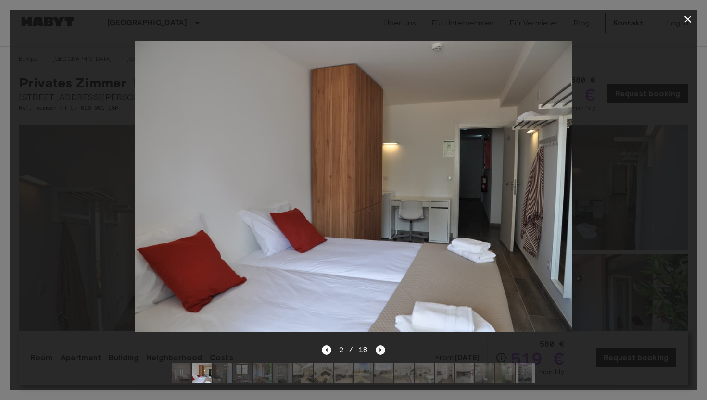
click at [382, 348] on icon "Next image" at bounding box center [380, 350] width 10 height 10
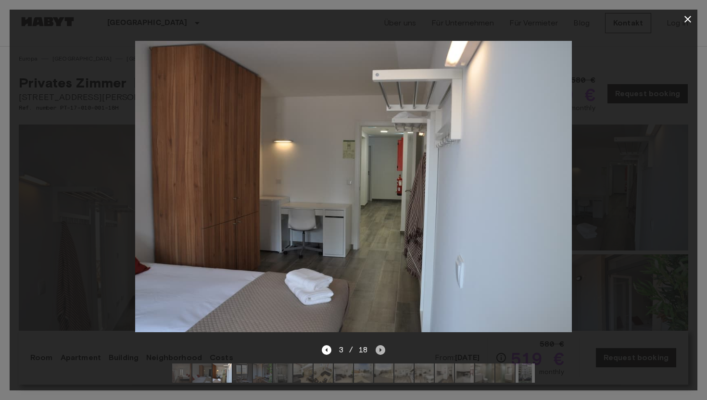
click at [382, 348] on icon "Next image" at bounding box center [380, 350] width 10 height 10
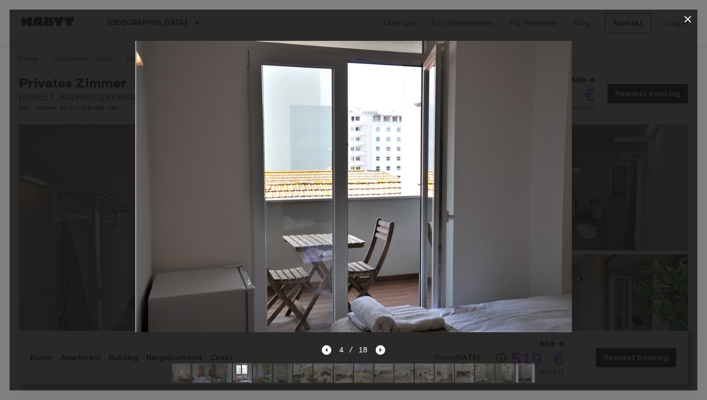
click at [382, 348] on icon "Next image" at bounding box center [380, 350] width 10 height 10
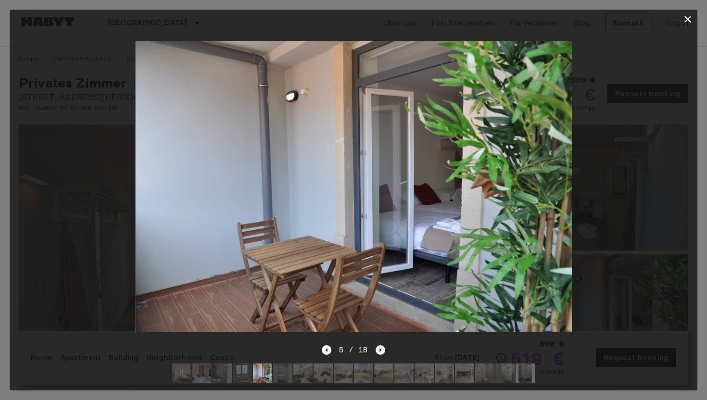
click at [382, 348] on icon "Next image" at bounding box center [380, 350] width 10 height 10
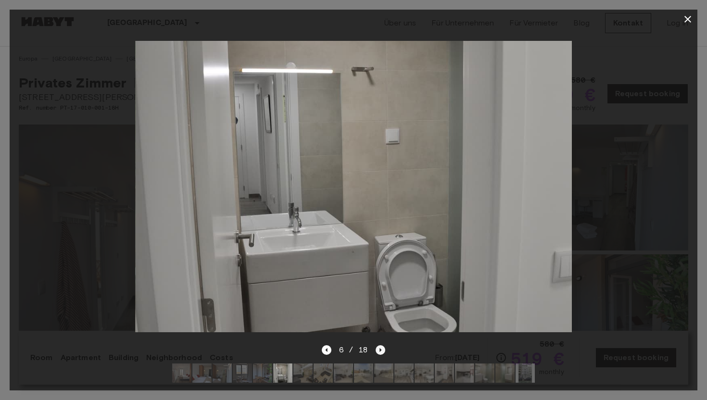
click at [382, 348] on icon "Next image" at bounding box center [380, 350] width 10 height 10
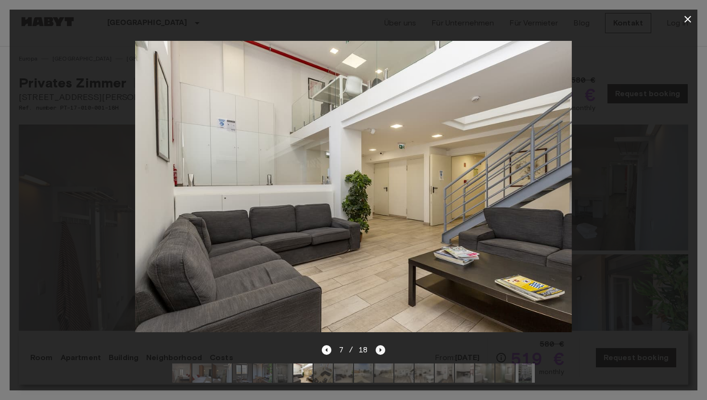
click at [382, 348] on icon "Next image" at bounding box center [380, 350] width 10 height 10
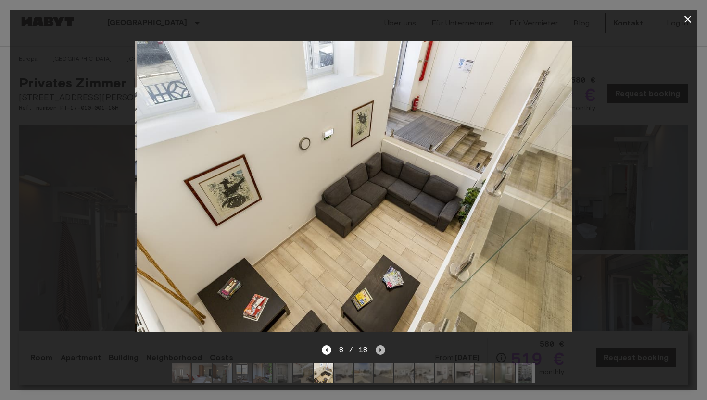
click at [382, 349] on icon "Next image" at bounding box center [380, 350] width 10 height 10
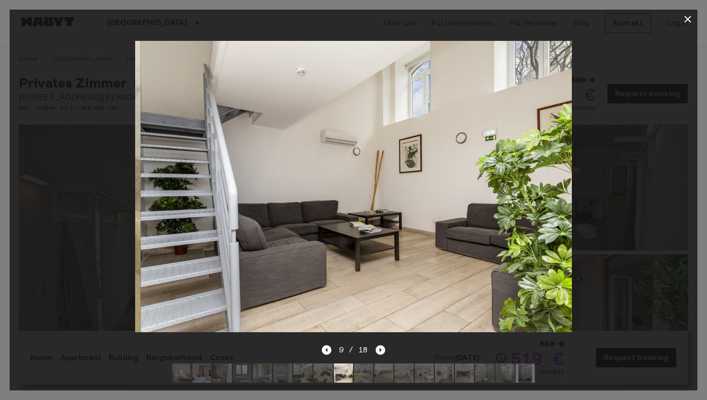
click at [382, 349] on icon "Next image" at bounding box center [380, 350] width 10 height 10
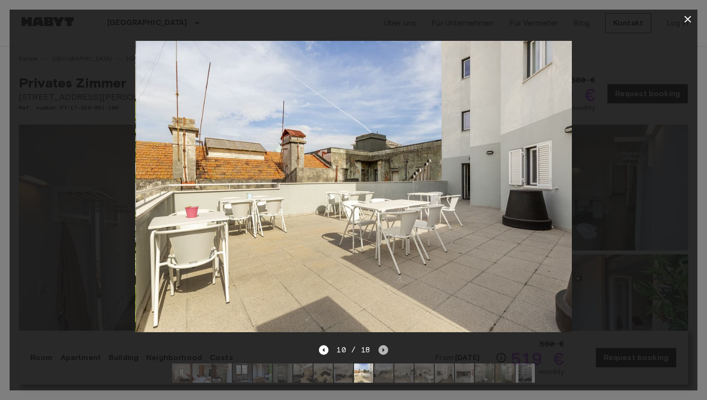
click at [382, 349] on icon "Next image" at bounding box center [383, 350] width 2 height 4
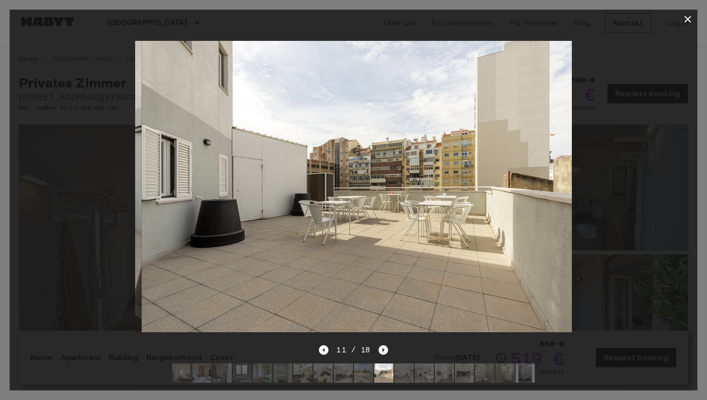
click at [382, 349] on icon "Next image" at bounding box center [383, 350] width 2 height 4
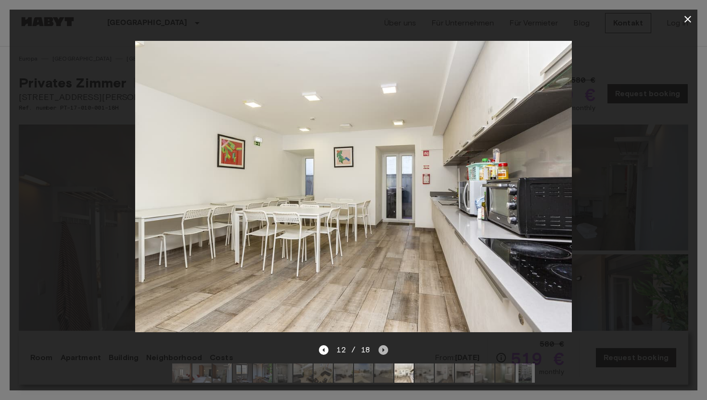
click at [382, 349] on icon "Next image" at bounding box center [383, 350] width 2 height 4
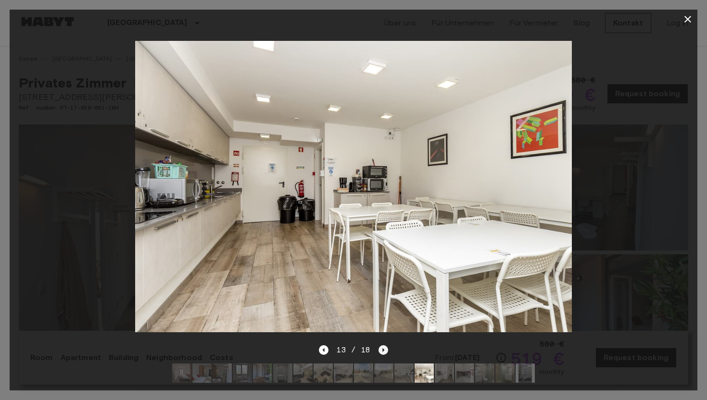
click at [382, 349] on icon "Next image" at bounding box center [383, 350] width 2 height 4
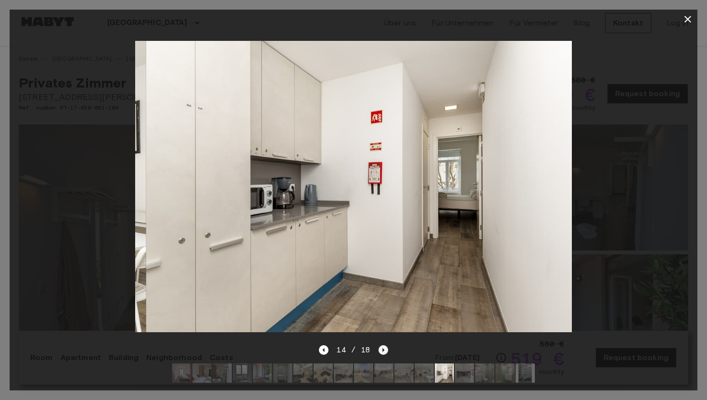
click at [382, 349] on icon "Next image" at bounding box center [383, 350] width 2 height 4
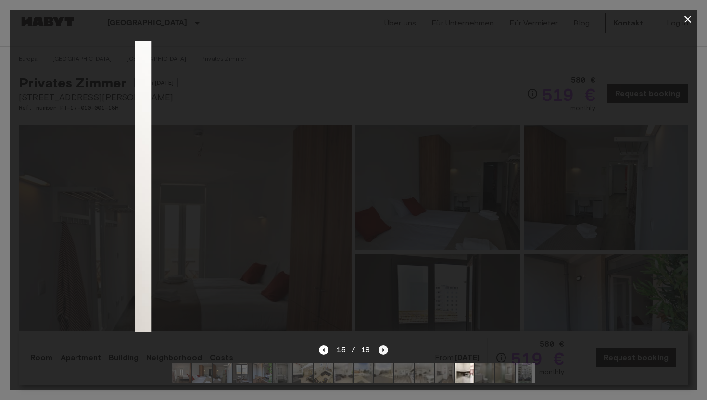
click at [382, 349] on icon "Next image" at bounding box center [383, 350] width 2 height 4
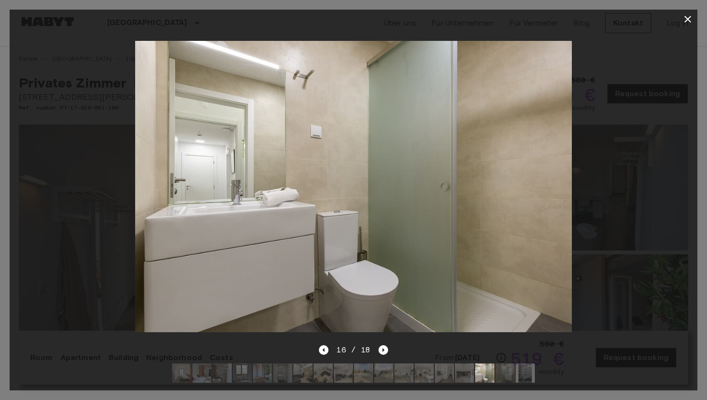
click at [688, 17] on icon "button" at bounding box center [688, 19] width 12 height 12
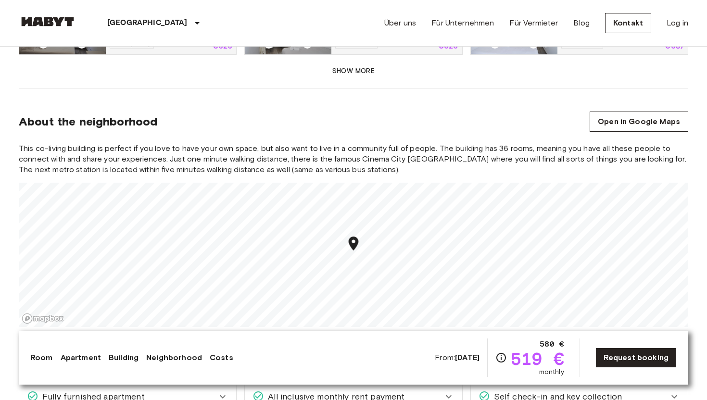
scroll to position [836, 0]
